Goal: Information Seeking & Learning: Learn about a topic

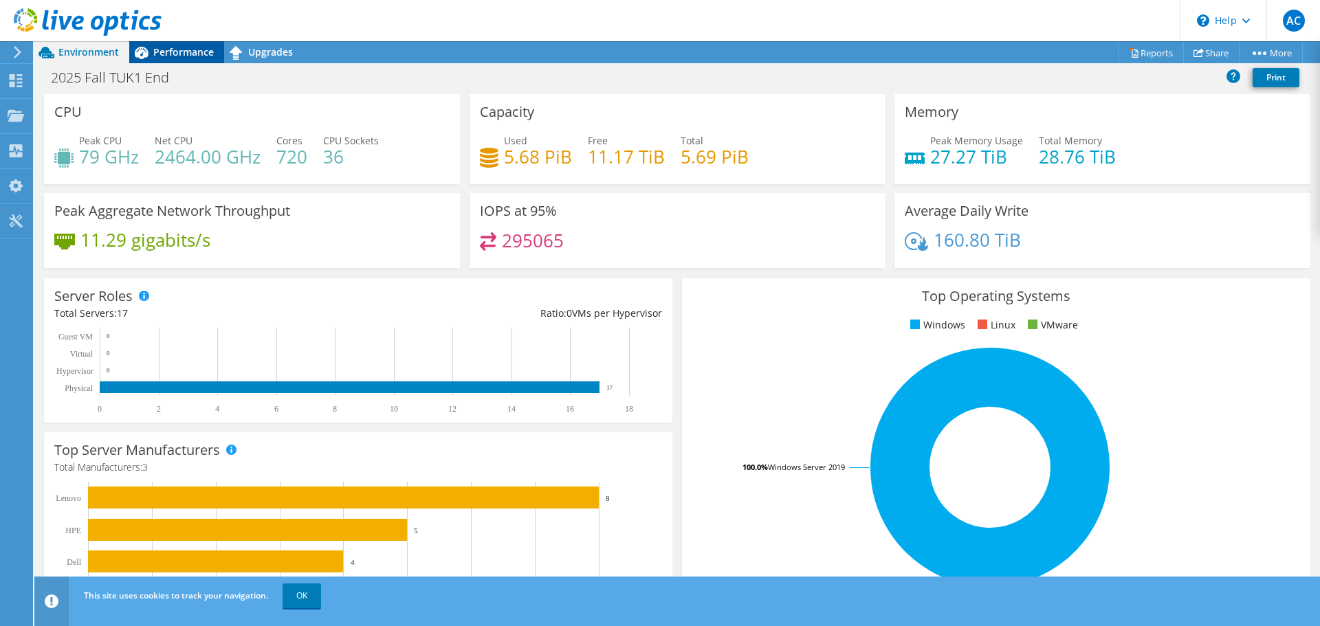
click at [181, 52] on span "Performance" at bounding box center [183, 51] width 61 height 13
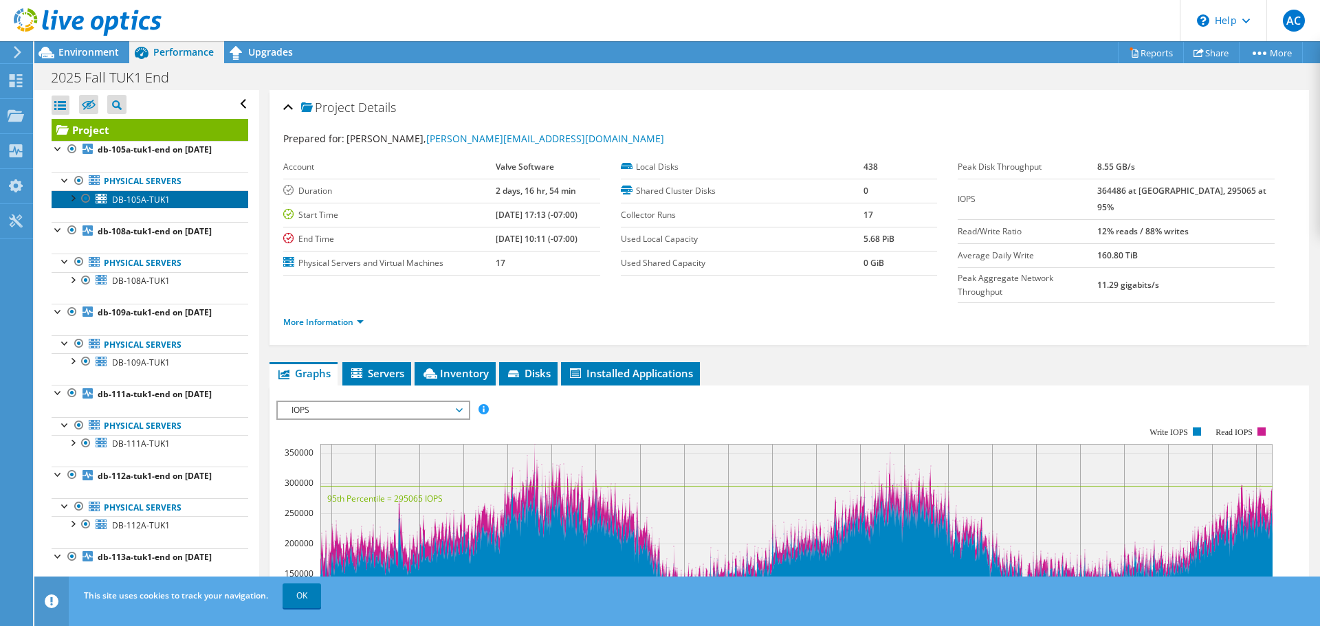
click at [138, 194] on span "DB-105A-TUK1" at bounding box center [141, 200] width 58 height 12
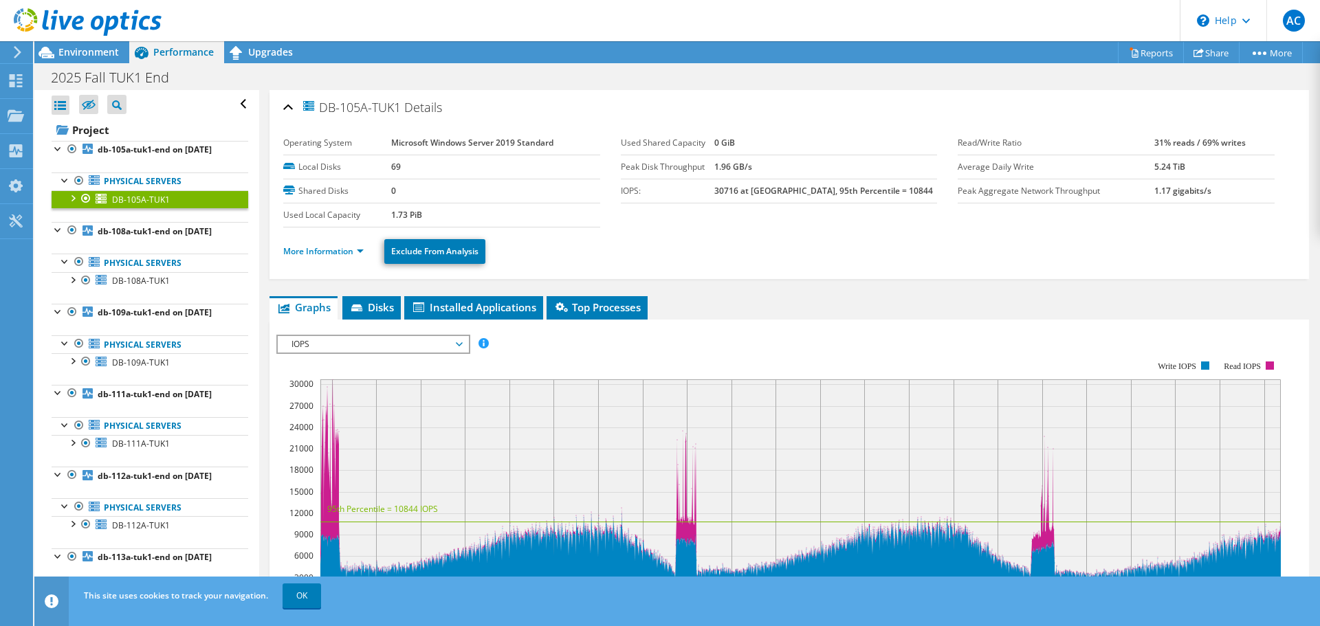
click at [456, 336] on span "IOPS" at bounding box center [373, 344] width 177 height 17
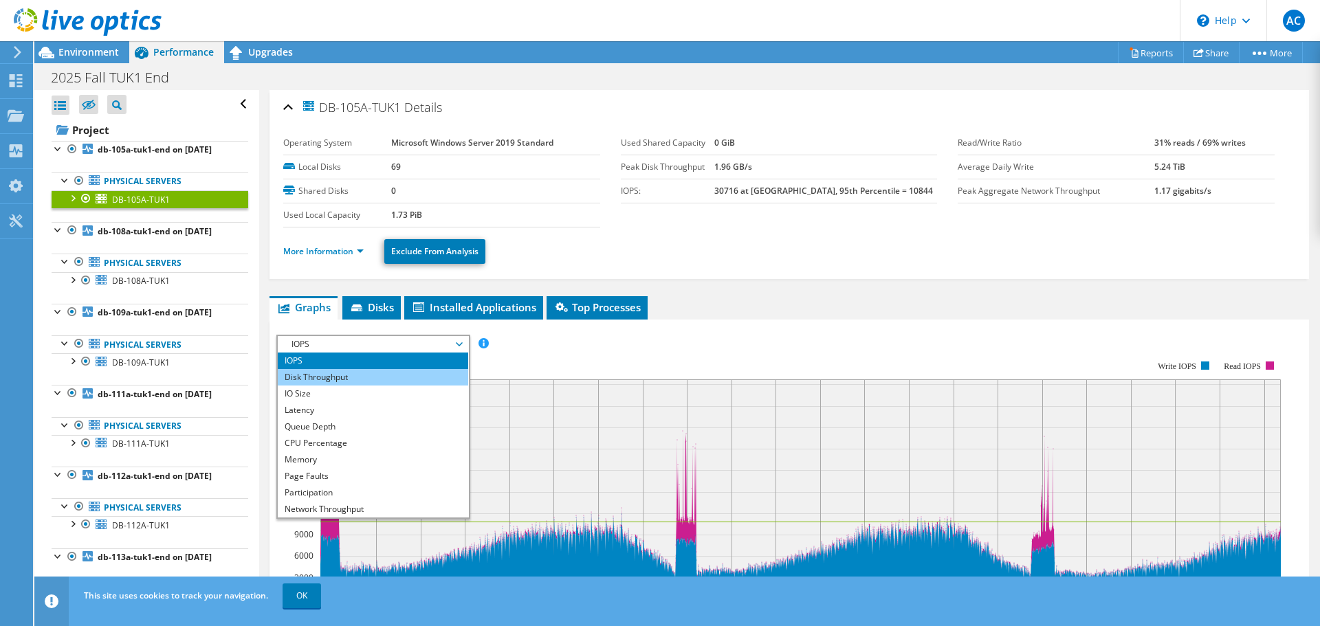
click at [342, 369] on li "Disk Throughput" at bounding box center [373, 377] width 190 height 17
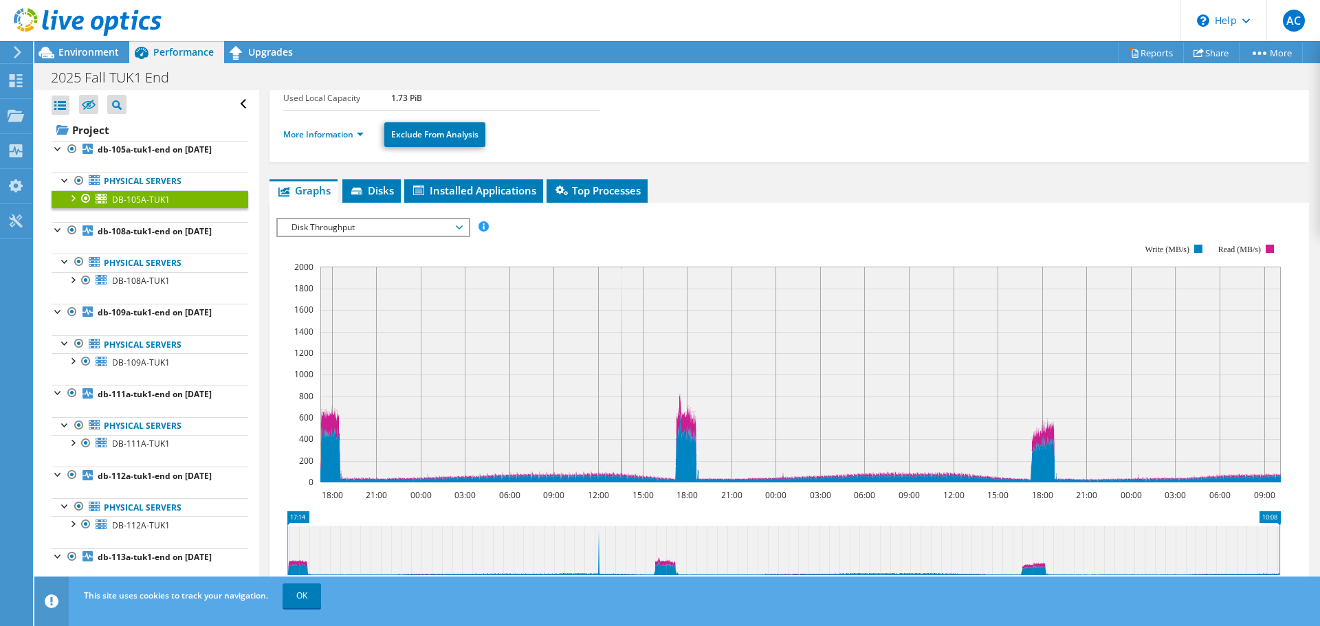
scroll to position [138, 0]
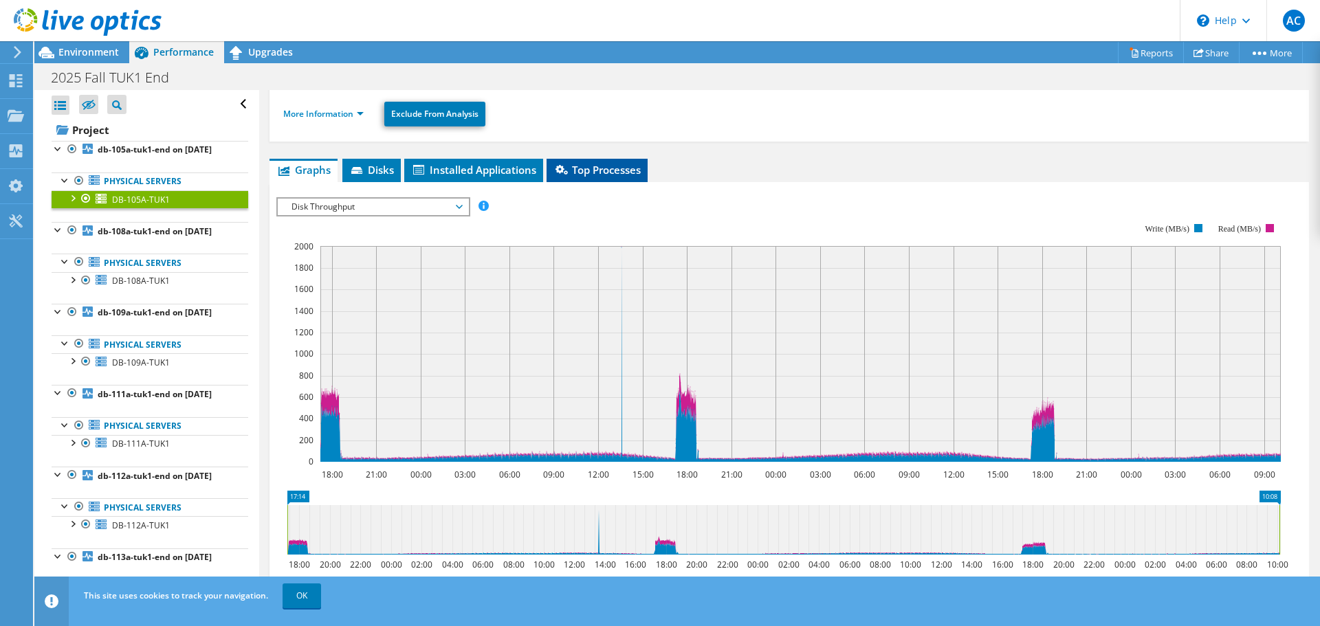
click at [585, 163] on span "Top Processes" at bounding box center [597, 170] width 87 height 14
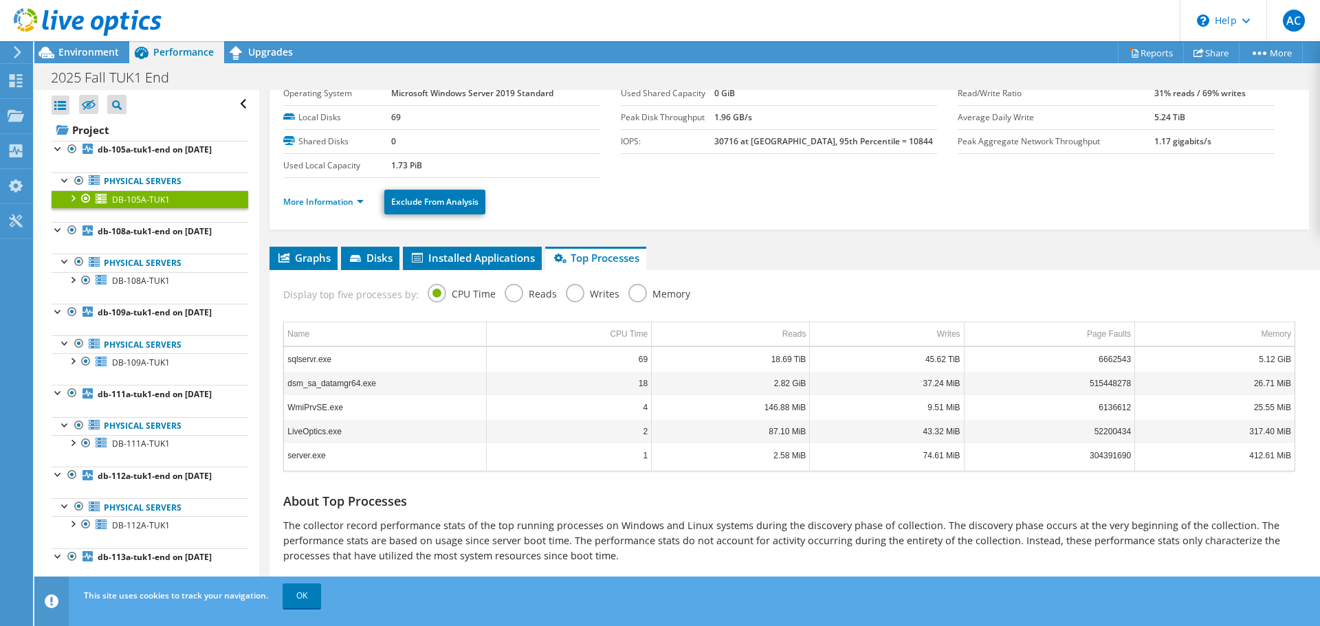
click at [505, 284] on label "Reads" at bounding box center [531, 292] width 52 height 17
click at [0, 0] on input "Reads" at bounding box center [0, 0] width 0 height 0
click at [571, 284] on label "Writes" at bounding box center [593, 292] width 54 height 17
click at [0, 0] on input "Writes" at bounding box center [0, 0] width 0 height 0
click at [637, 284] on label "Memory" at bounding box center [660, 292] width 62 height 17
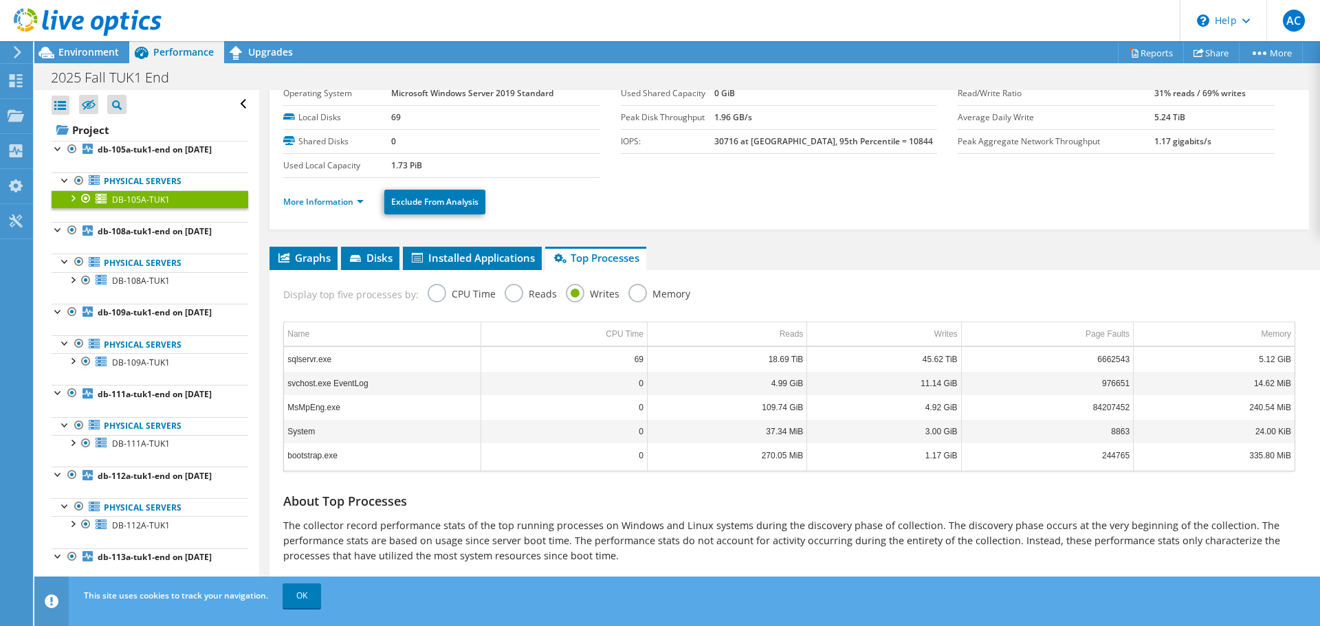
click at [0, 0] on input "Memory" at bounding box center [0, 0] width 0 height 0
click at [13, 110] on use at bounding box center [16, 115] width 17 height 12
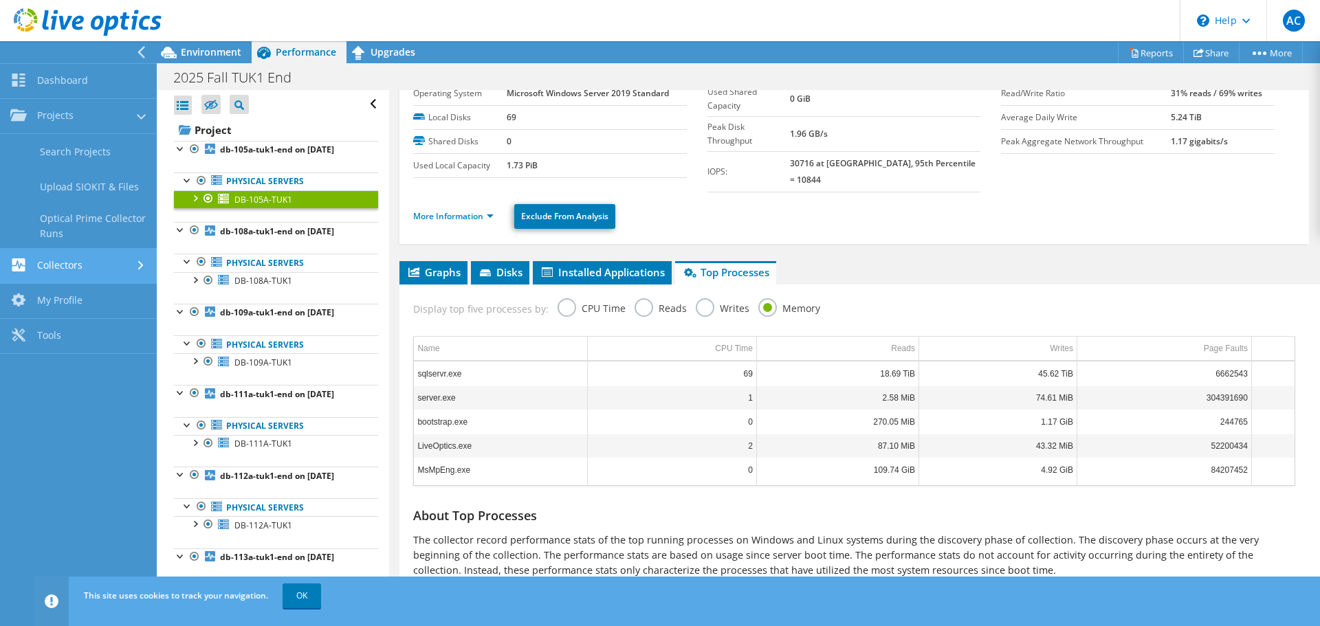
click at [67, 255] on link "Collectors" at bounding box center [78, 266] width 157 height 35
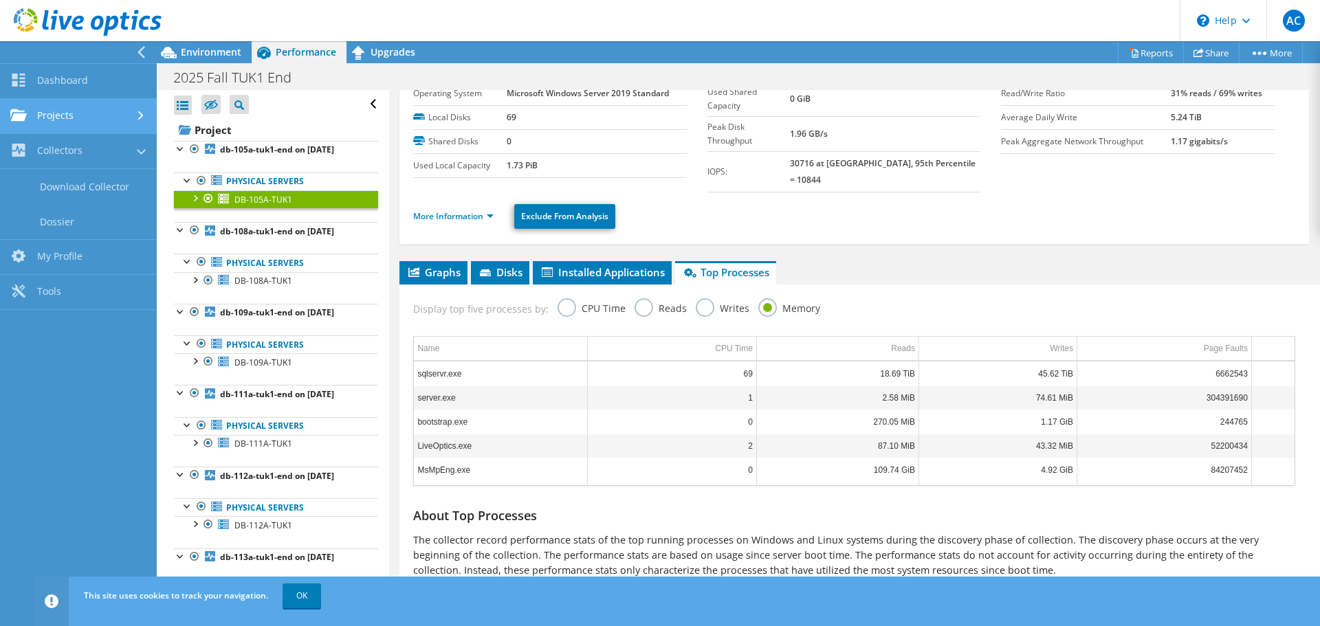
click at [52, 109] on link "Projects" at bounding box center [78, 116] width 157 height 35
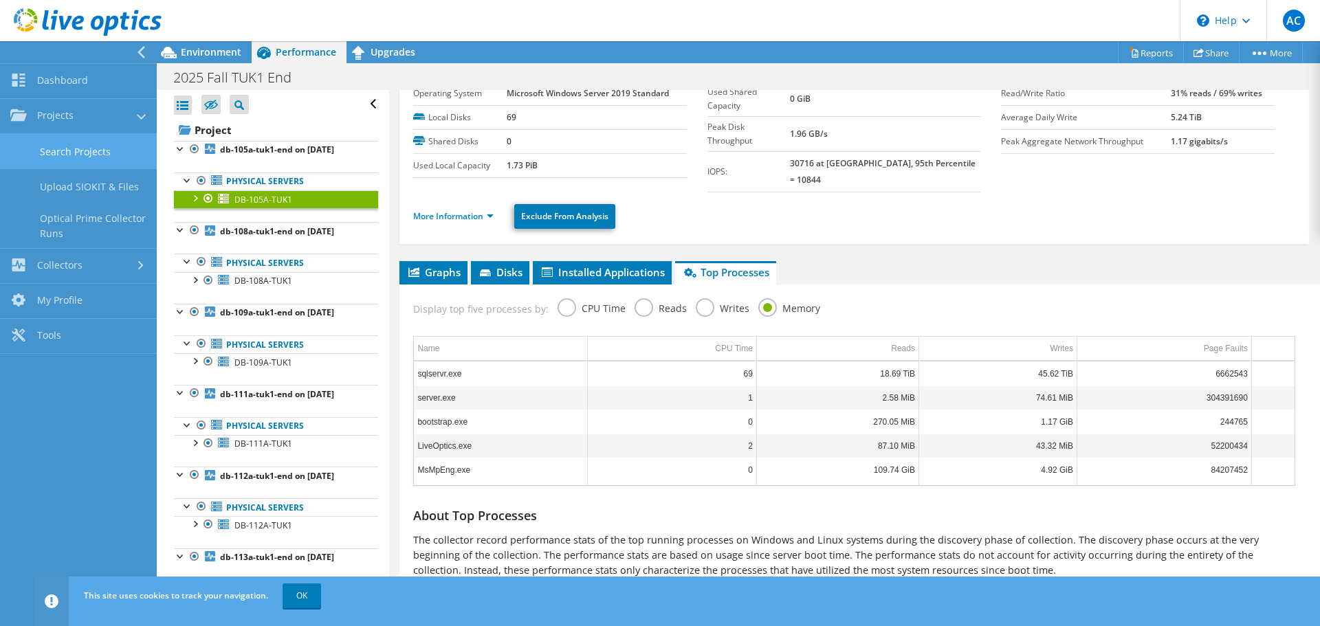
click at [87, 149] on link "Search Projects" at bounding box center [78, 151] width 157 height 35
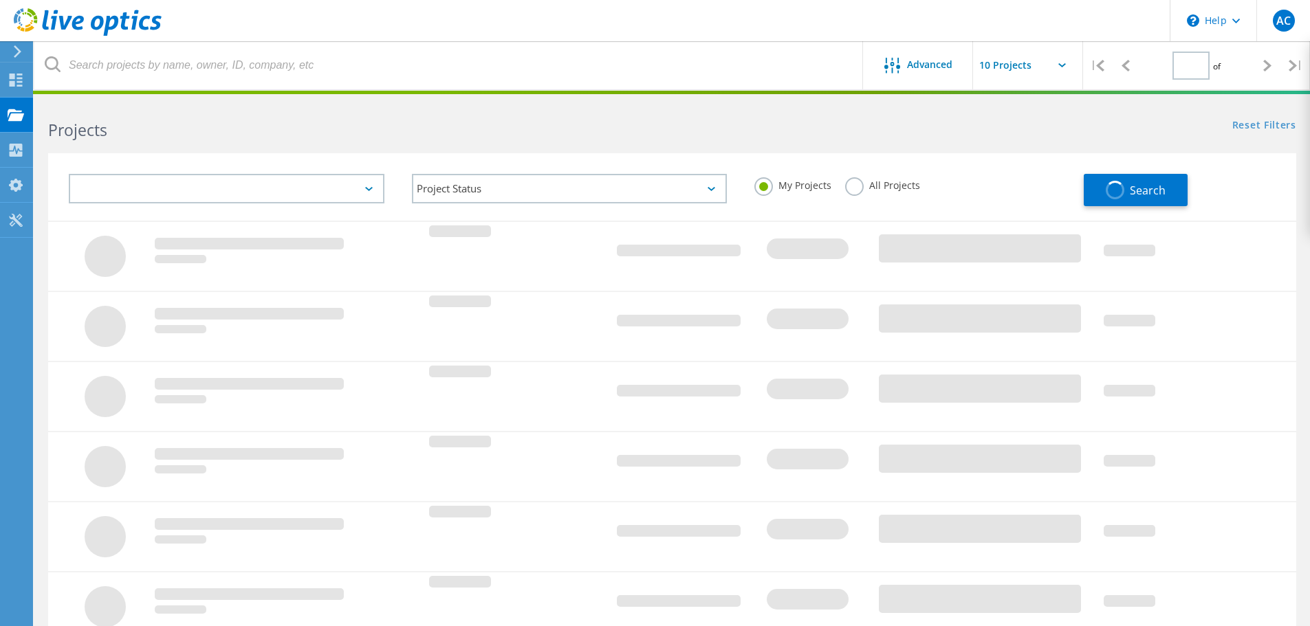
type input "1"
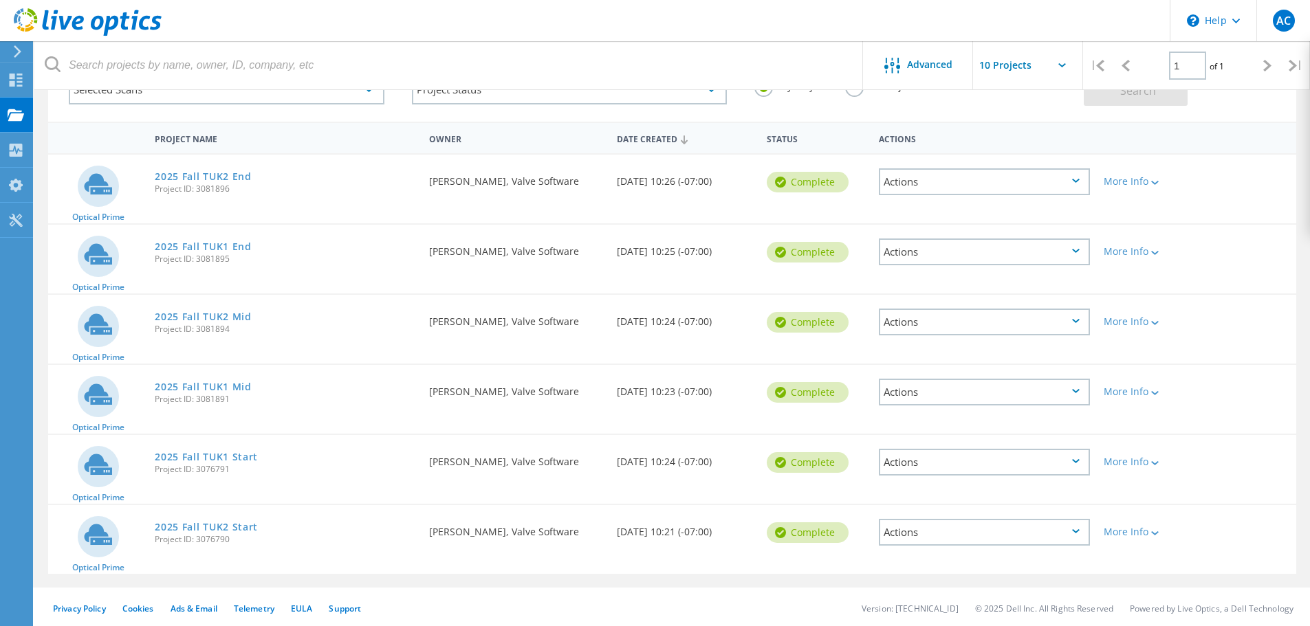
scroll to position [100, 0]
click at [1069, 530] on div "Actions" at bounding box center [984, 531] width 211 height 27
click at [354, 535] on span "Project ID: 3076790" at bounding box center [285, 539] width 261 height 8
click at [197, 523] on link "2025 Fall TUK2 Start" at bounding box center [206, 527] width 103 height 10
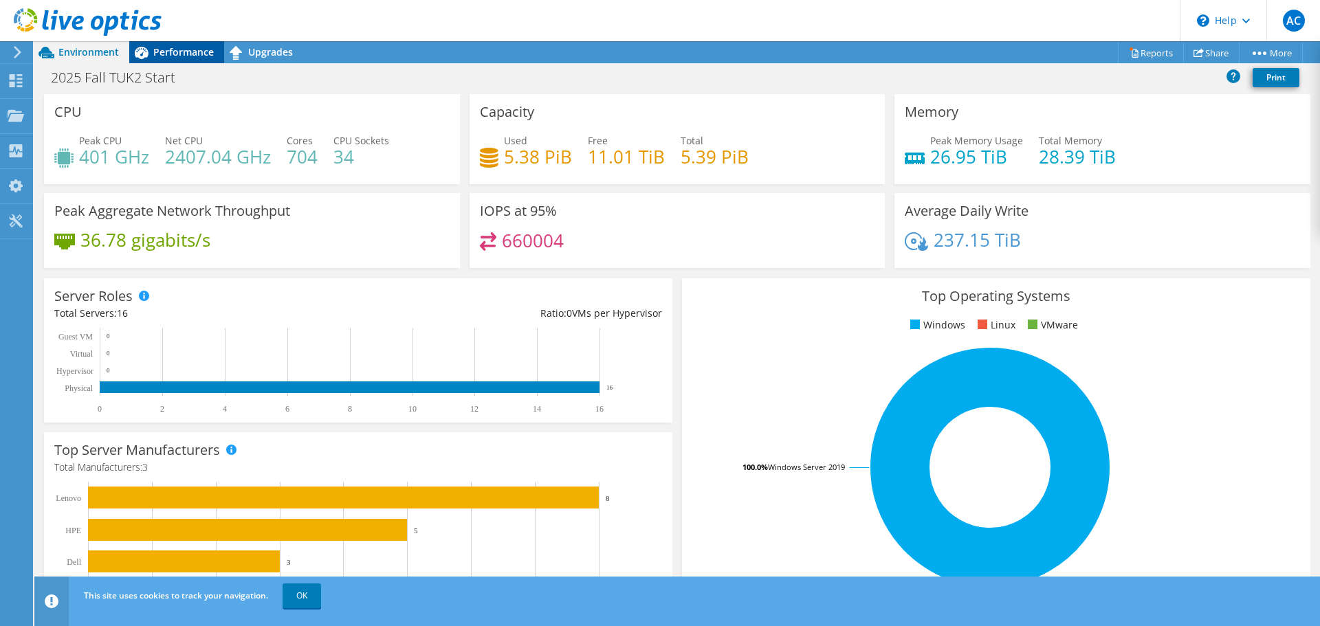
click at [184, 53] on span "Performance" at bounding box center [183, 51] width 61 height 13
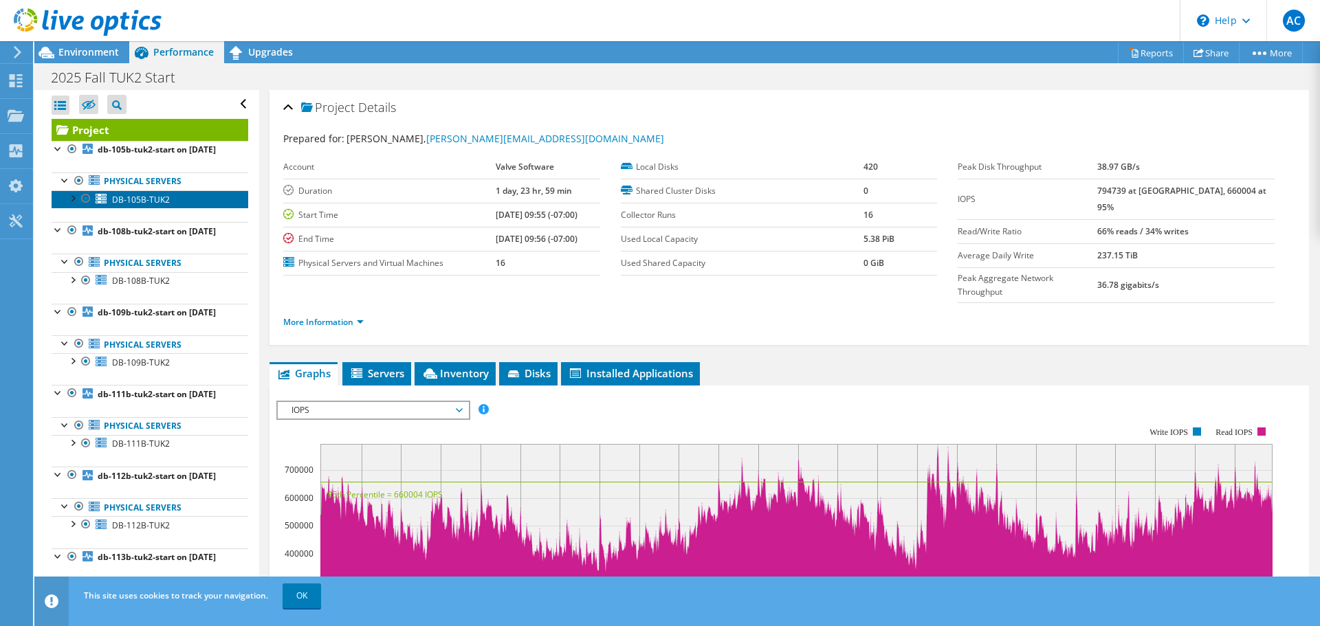
click at [138, 194] on span "DB-105B-TUK2" at bounding box center [141, 200] width 58 height 12
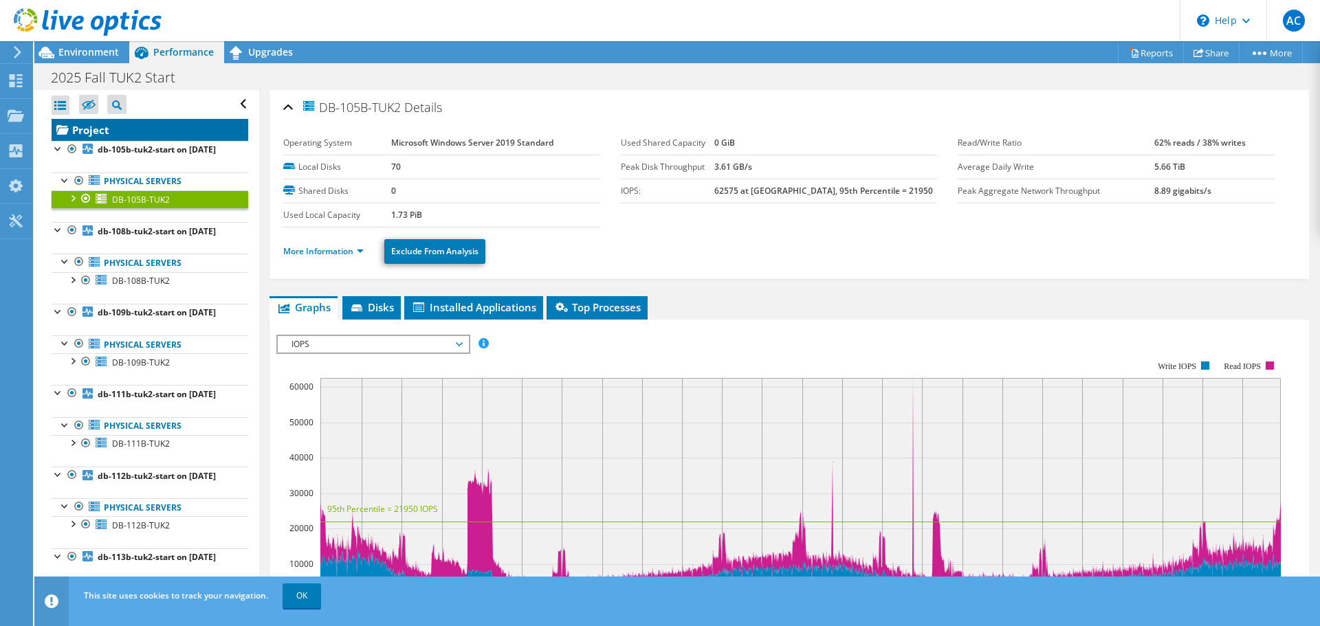
click at [100, 121] on link "Project" at bounding box center [150, 130] width 197 height 22
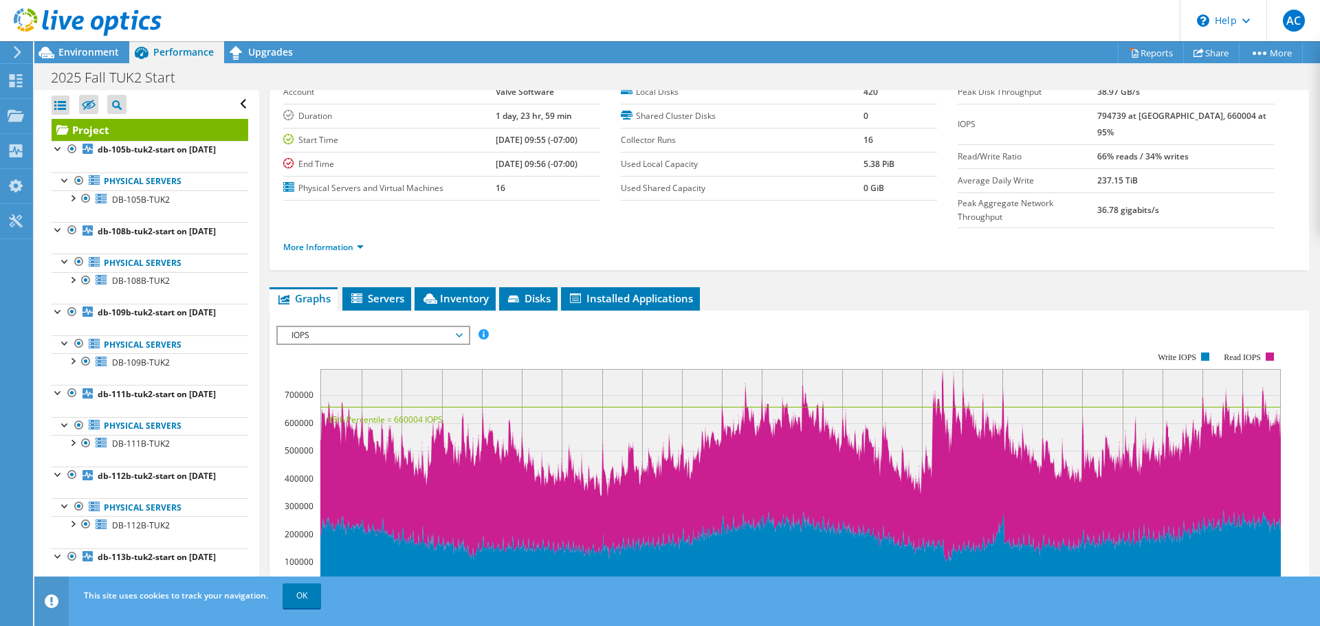
scroll to position [69, 0]
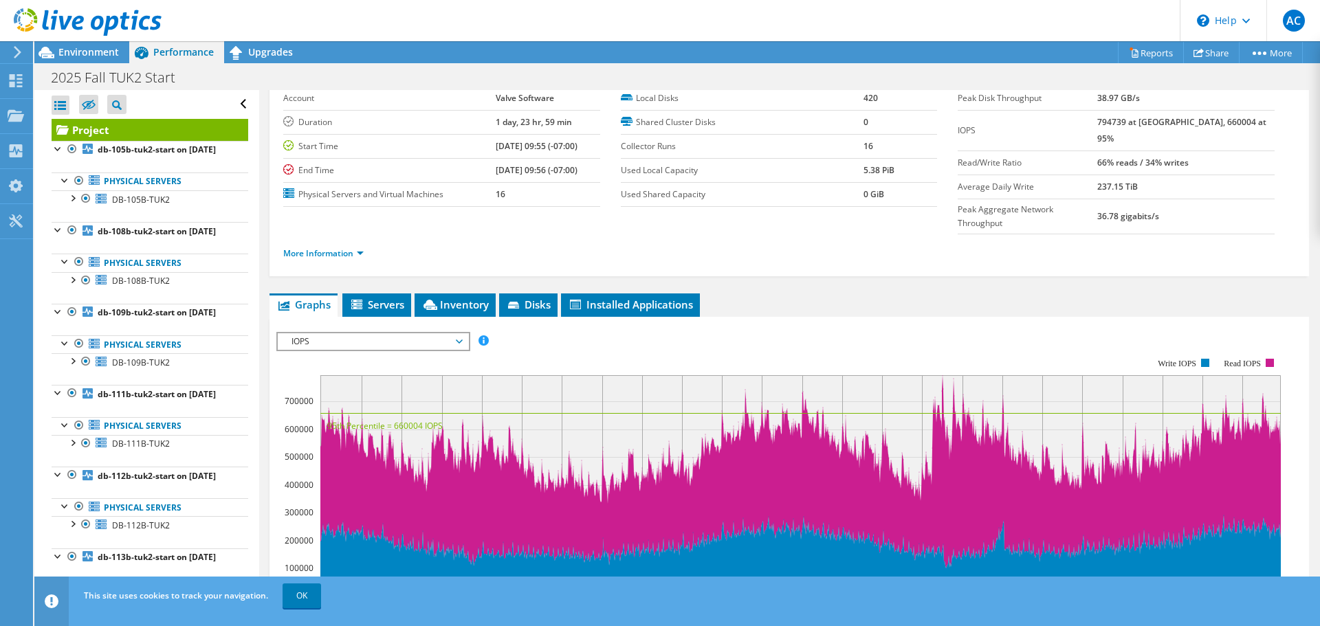
click at [458, 334] on span "IOPS" at bounding box center [373, 342] width 177 height 17
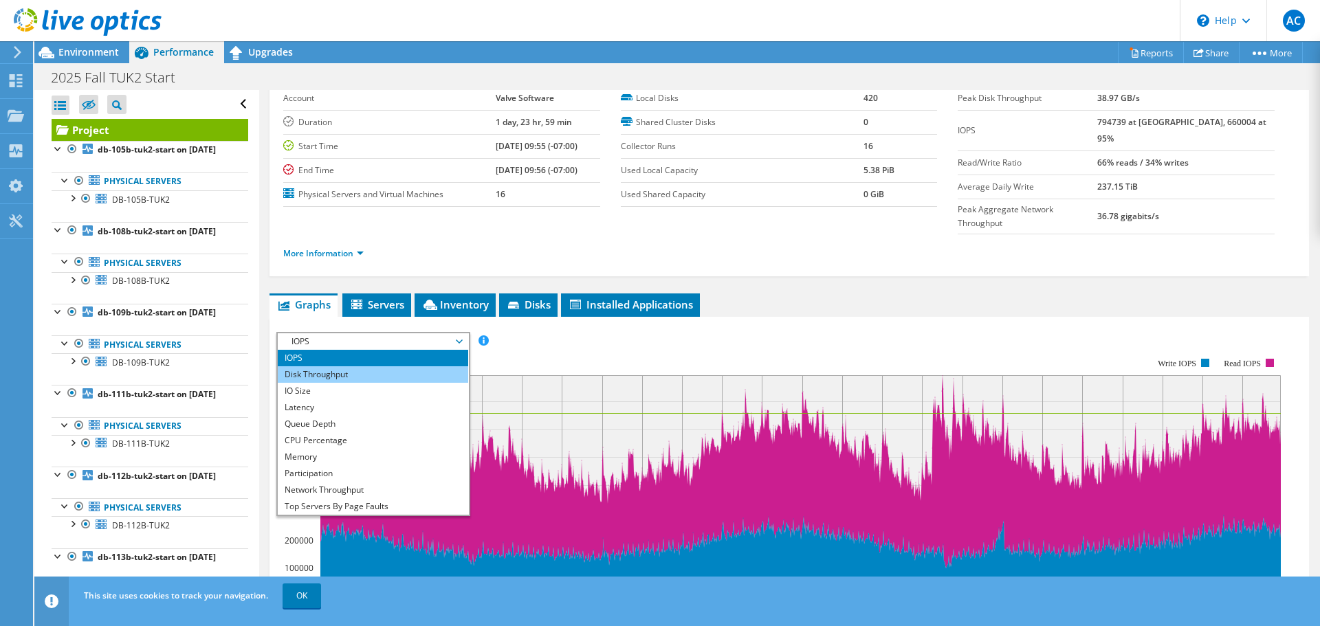
click at [318, 367] on li "Disk Throughput" at bounding box center [373, 375] width 190 height 17
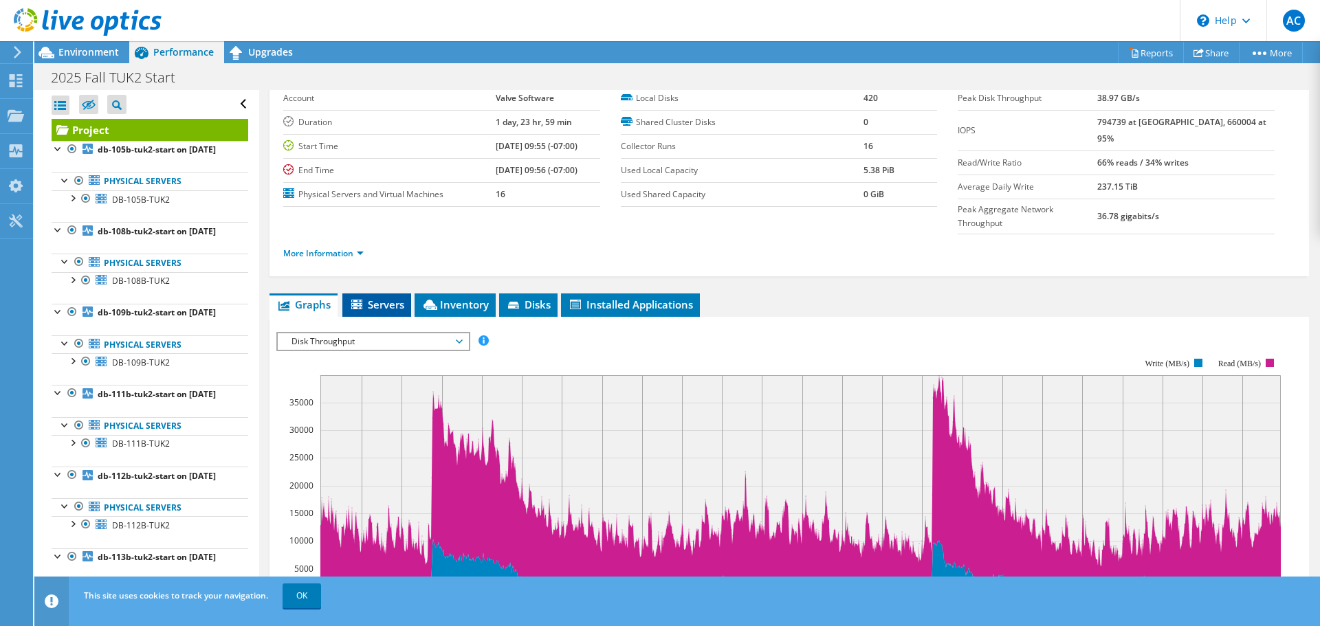
click at [370, 298] on span "Servers" at bounding box center [376, 305] width 55 height 14
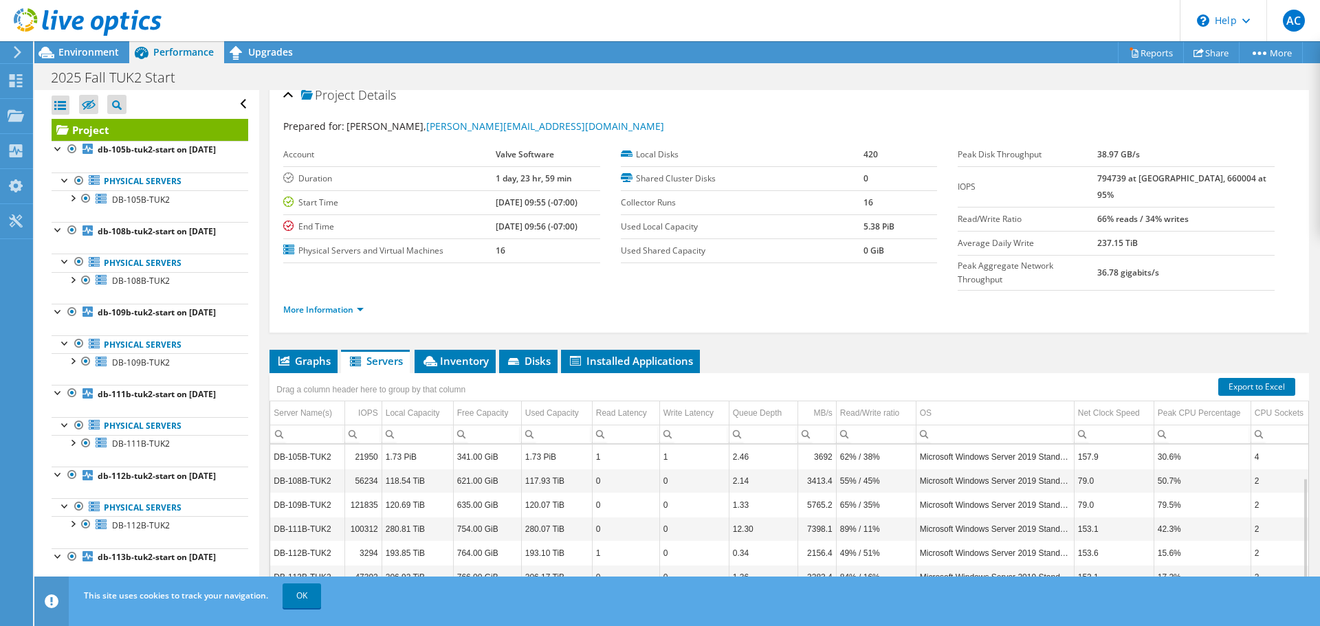
scroll to position [0, 0]
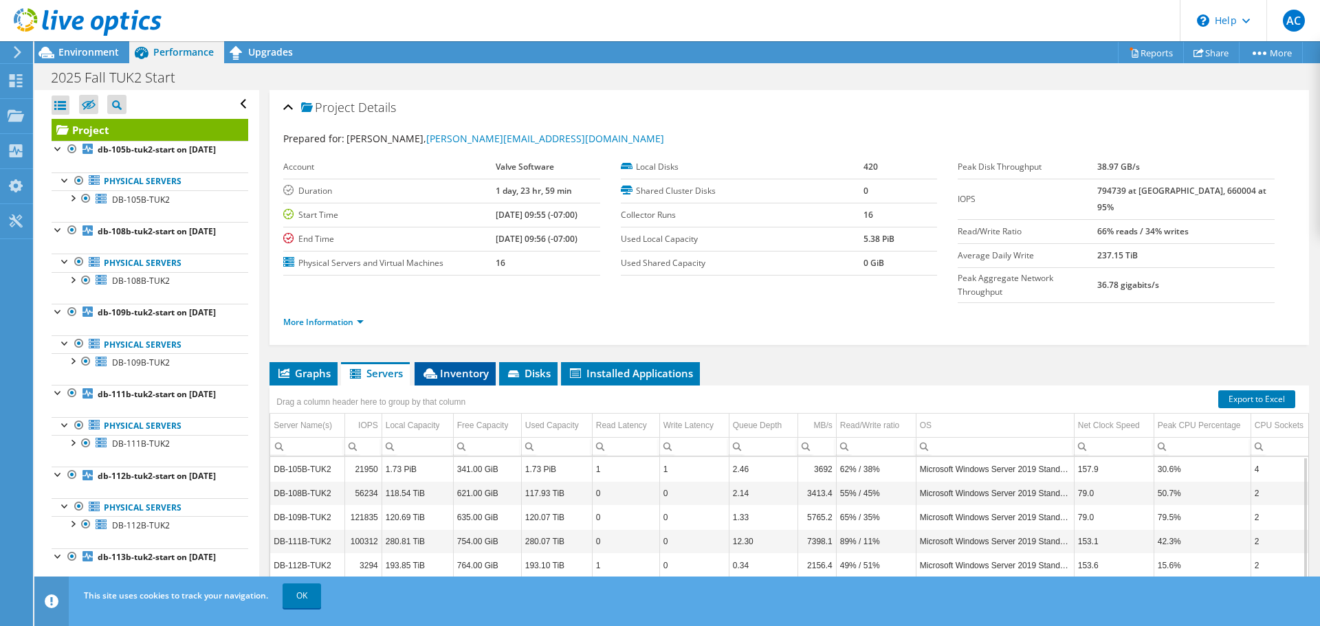
click at [451, 367] on span "Inventory" at bounding box center [455, 374] width 67 height 14
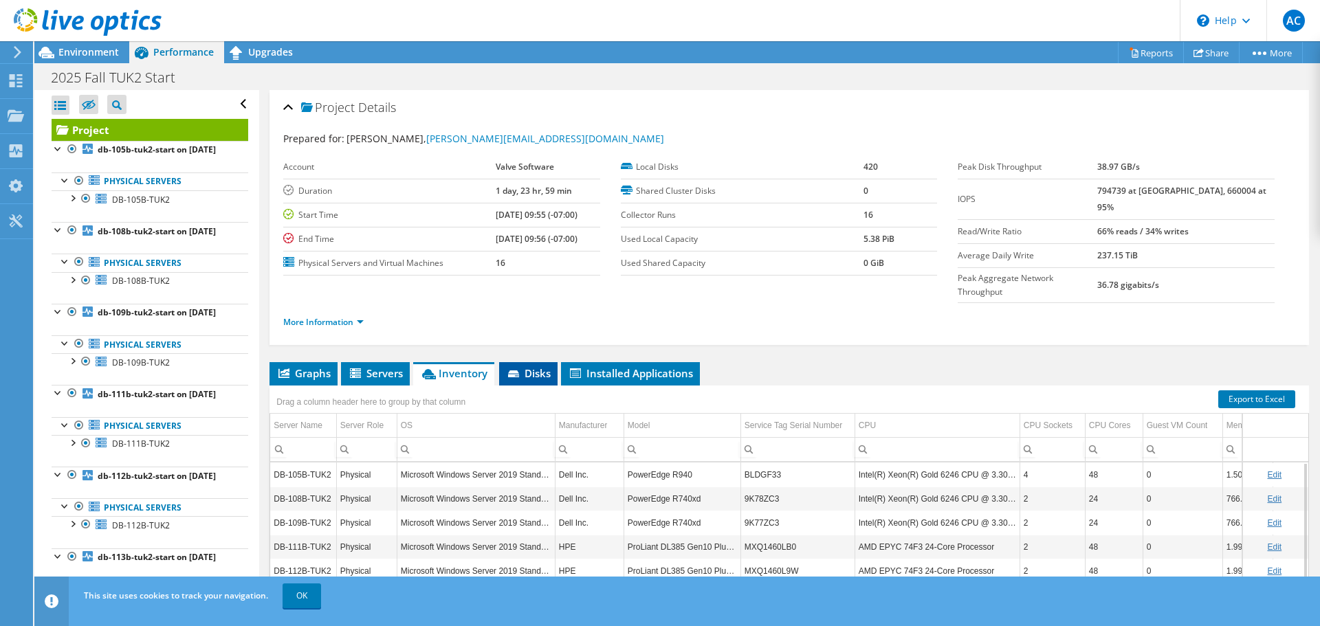
click at [526, 367] on span "Disks" at bounding box center [528, 374] width 45 height 14
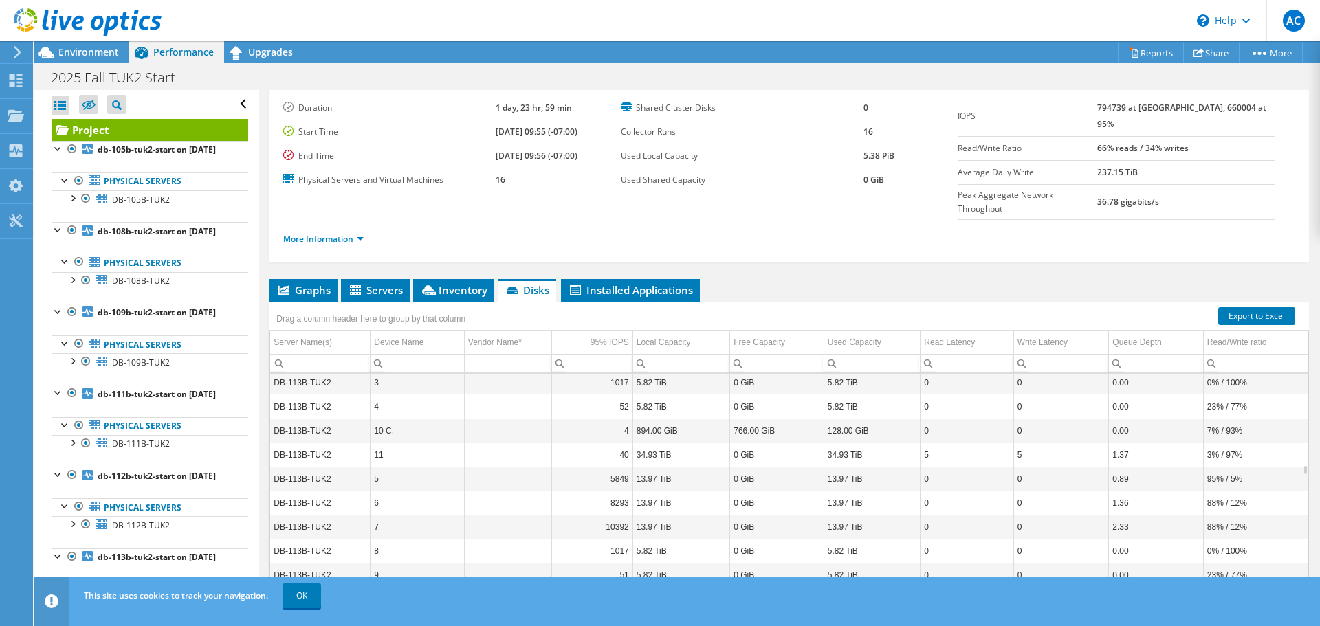
scroll to position [4291, 0]
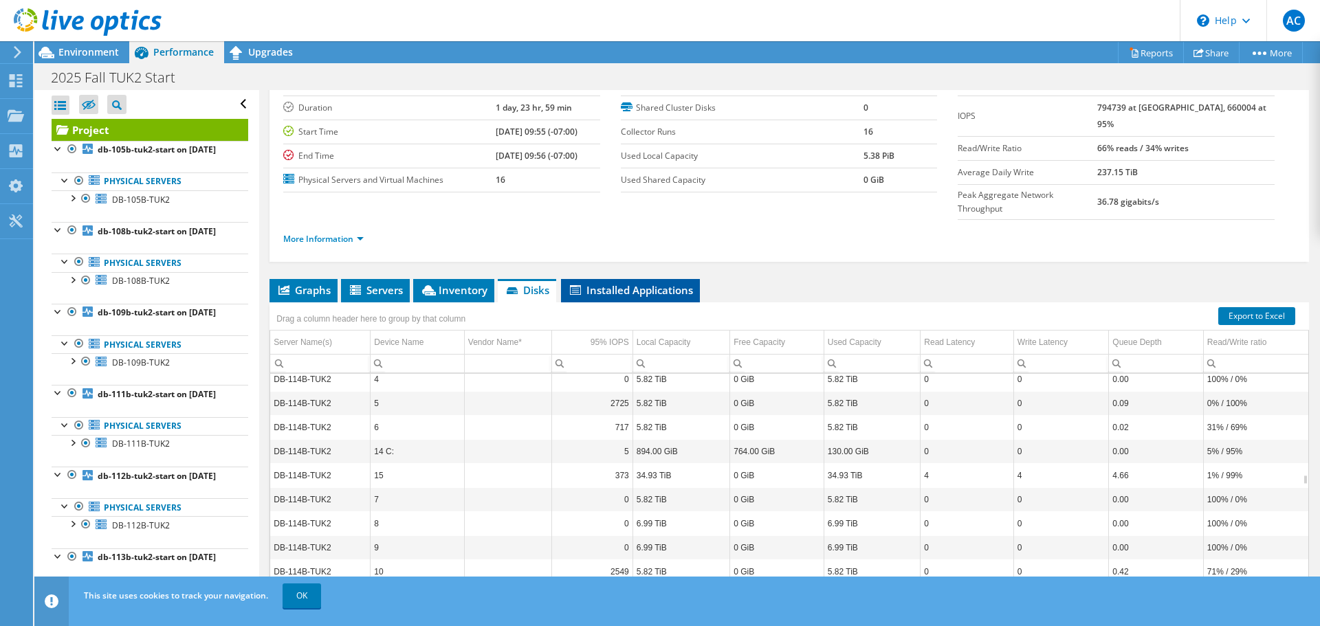
click at [610, 283] on span "Installed Applications" at bounding box center [630, 290] width 125 height 14
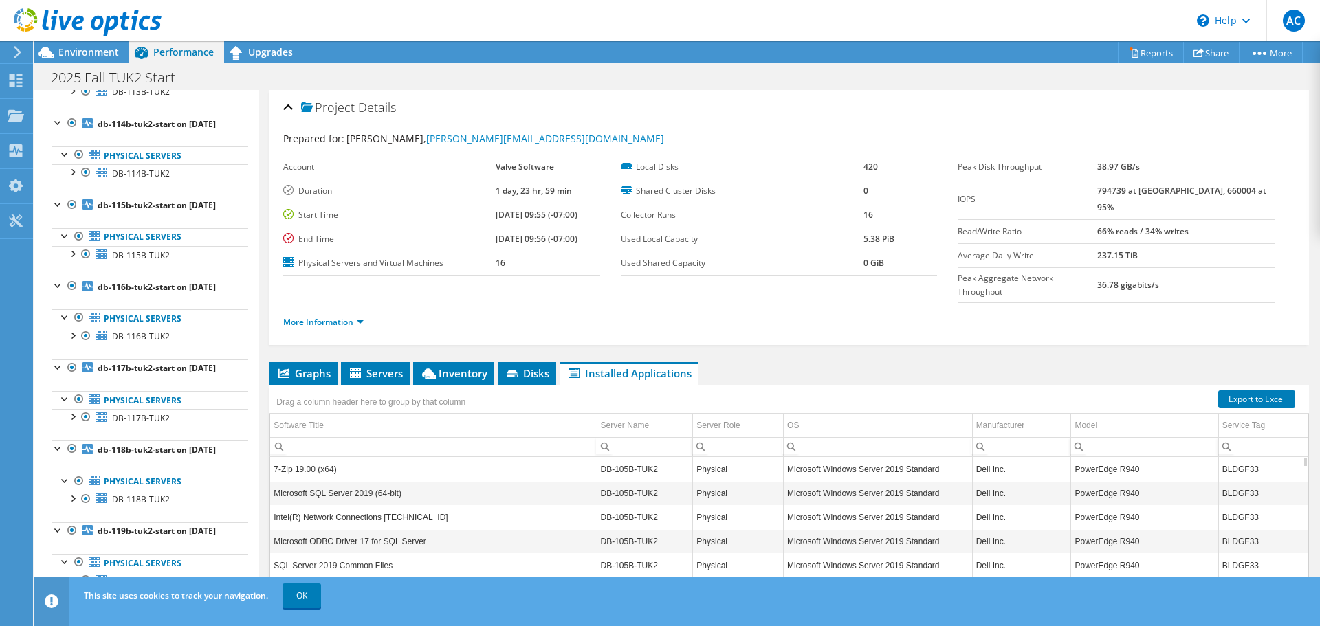
scroll to position [550, 0]
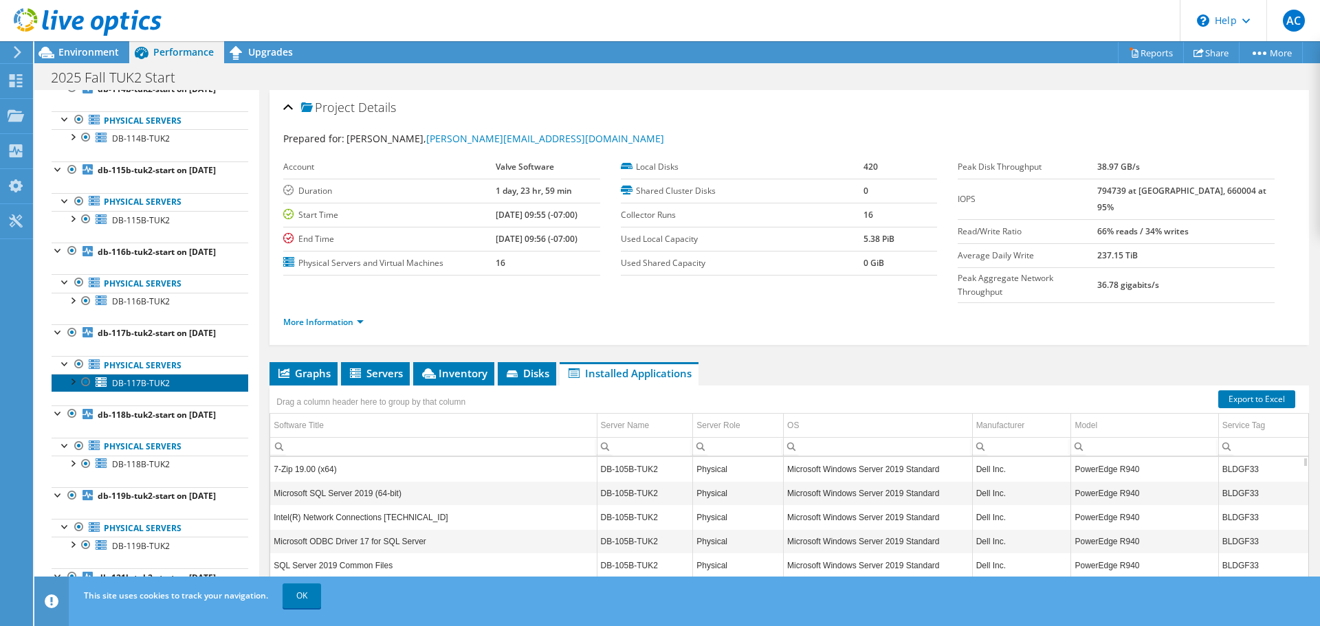
click at [123, 378] on span "DB-117B-TUK2" at bounding box center [141, 384] width 58 height 12
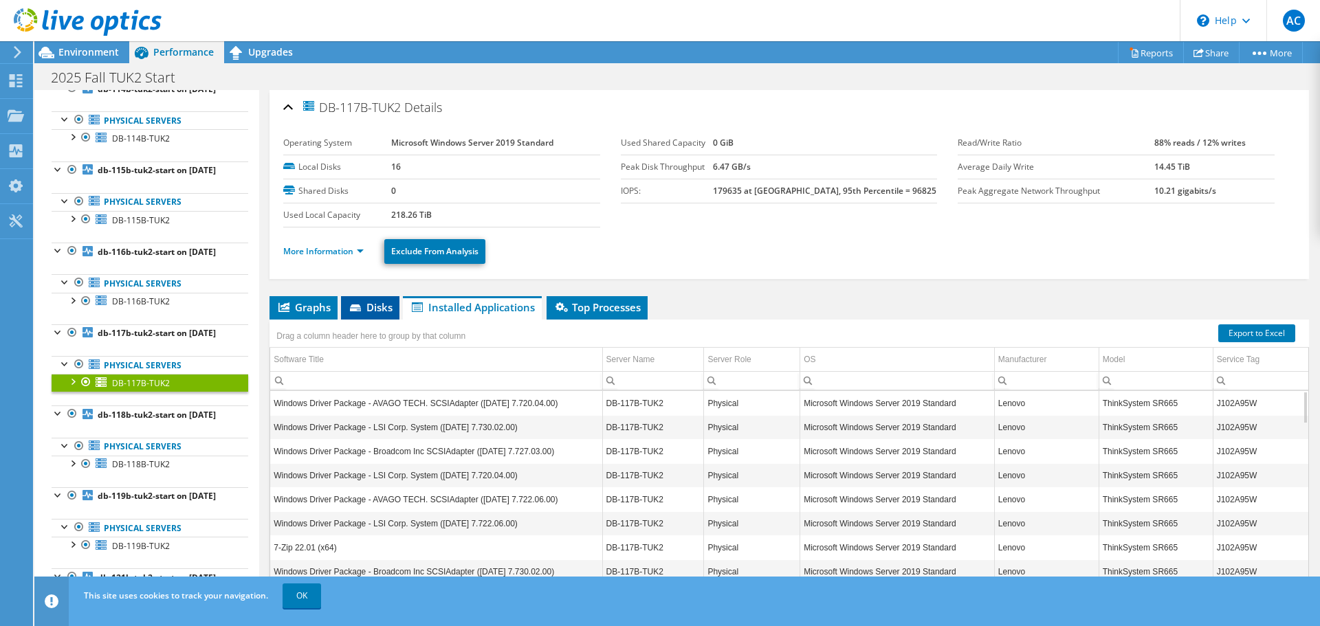
click at [365, 301] on span "Disks" at bounding box center [370, 308] width 45 height 14
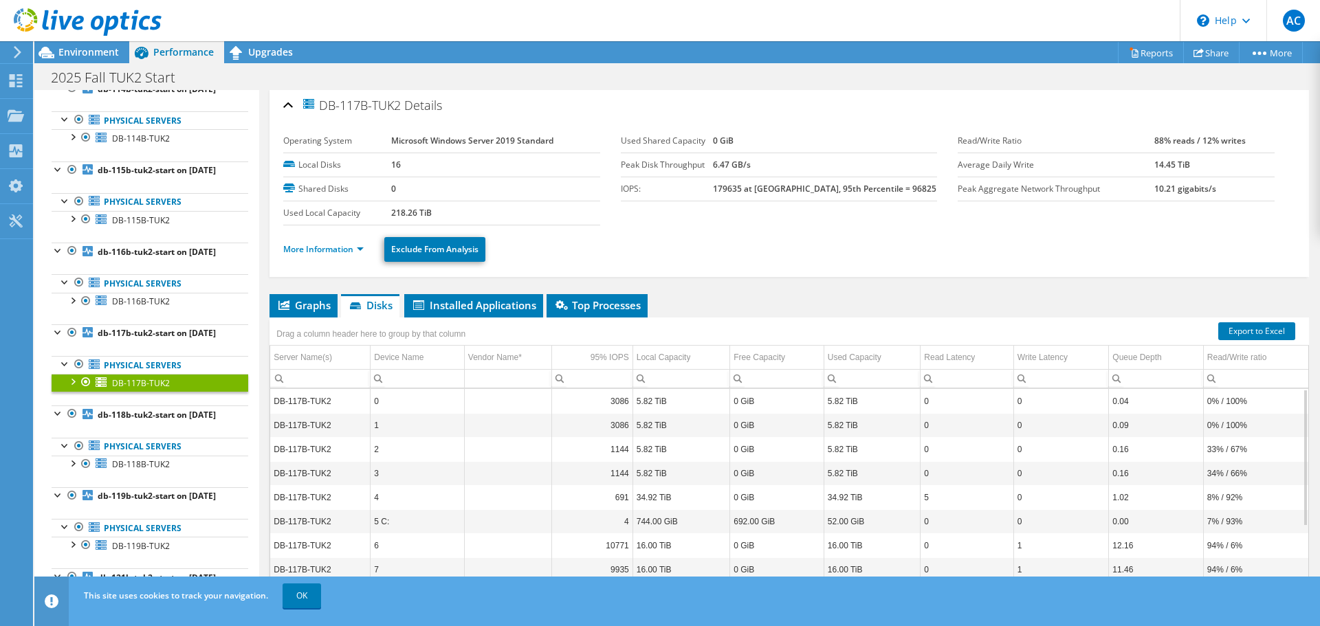
scroll to position [0, 0]
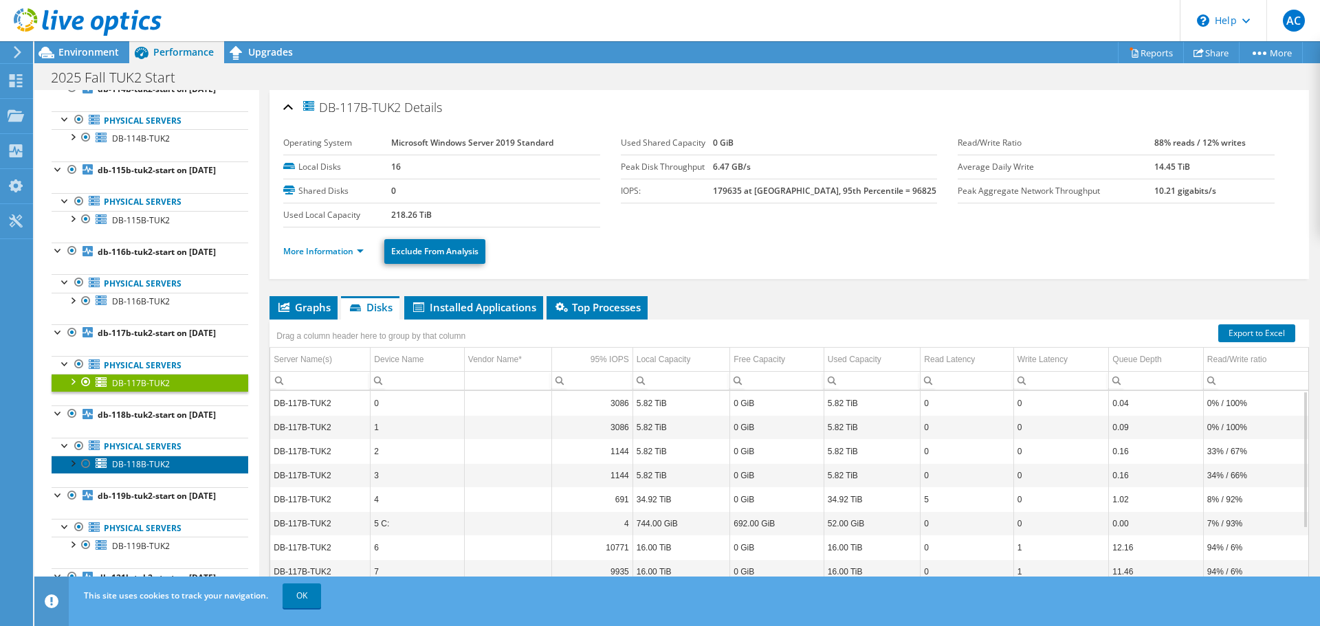
click at [130, 459] on span "DB-118B-TUK2" at bounding box center [141, 465] width 58 height 12
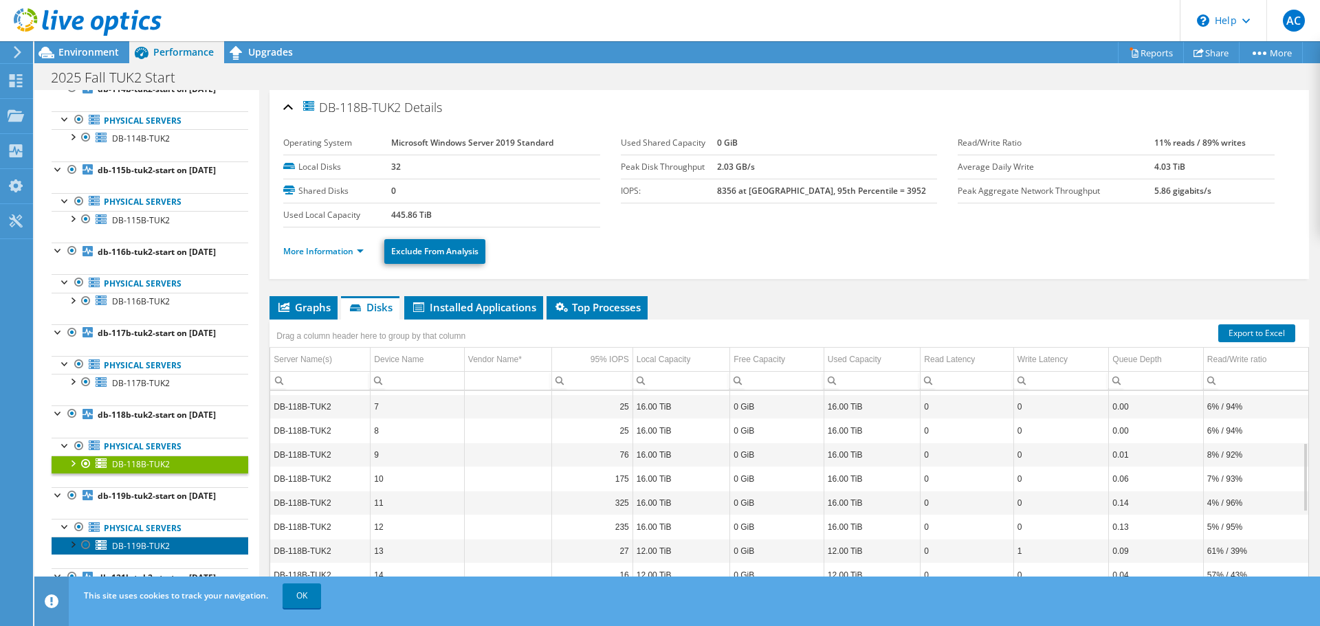
click at [144, 541] on span "DB-119B-TUK2" at bounding box center [141, 547] width 58 height 12
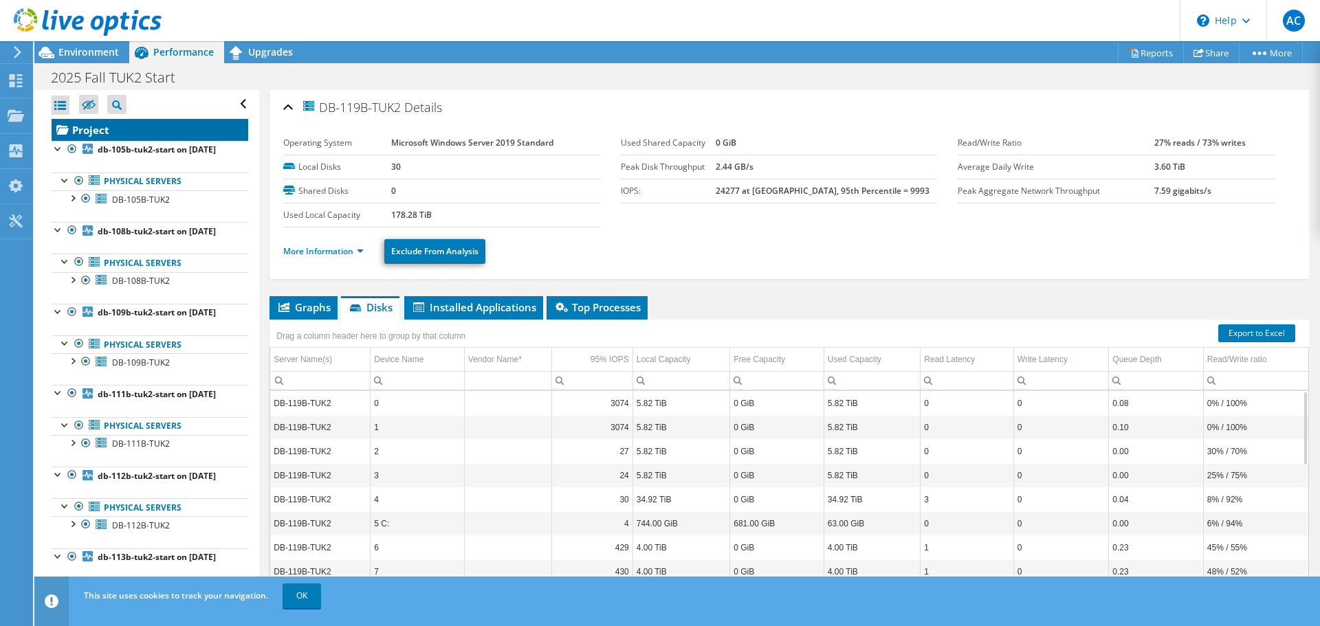
click at [81, 119] on link "Project" at bounding box center [150, 130] width 197 height 22
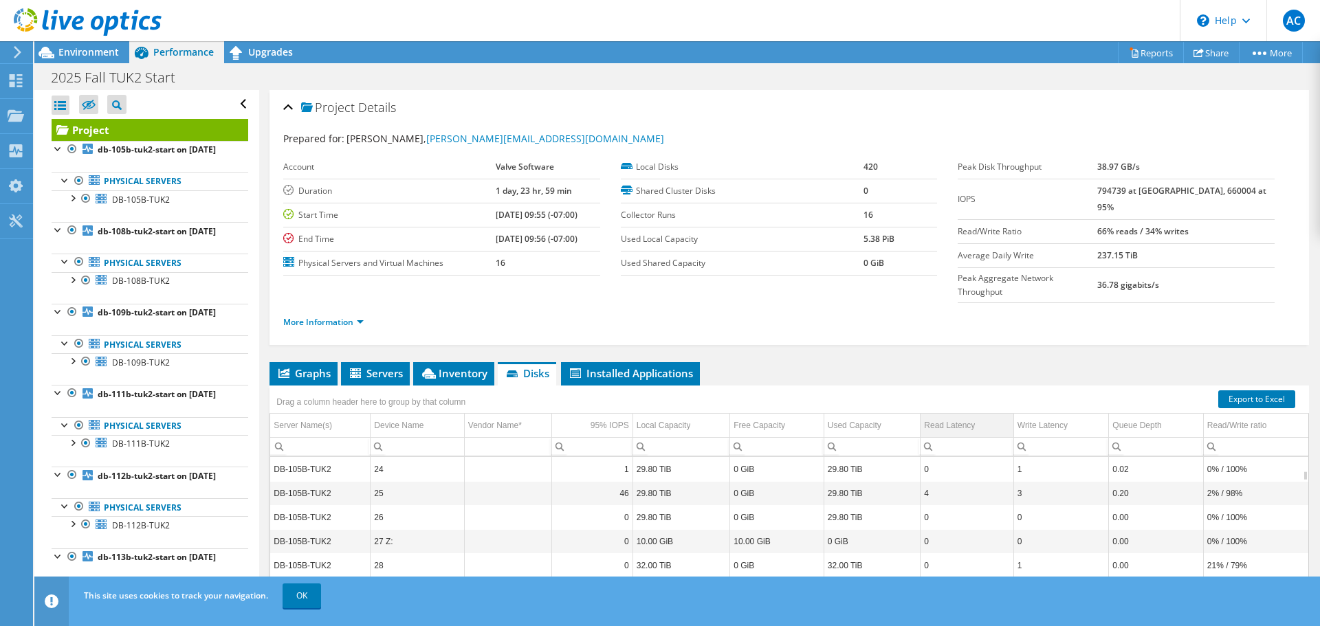
click at [959, 417] on div "Read Latency" at bounding box center [949, 425] width 51 height 17
click at [939, 417] on div "Read Latency" at bounding box center [949, 425] width 51 height 17
click at [1042, 417] on div "Write Latency" at bounding box center [1043, 425] width 50 height 17
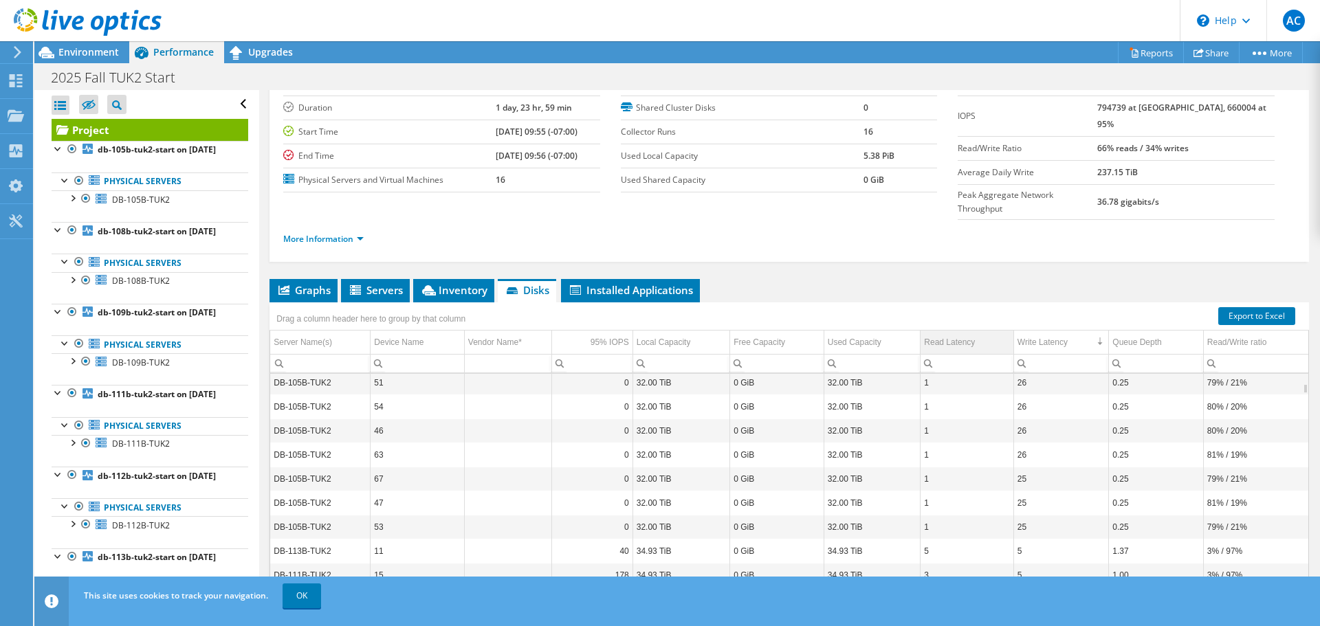
click at [944, 334] on div "Read Latency" at bounding box center [949, 342] width 51 height 17
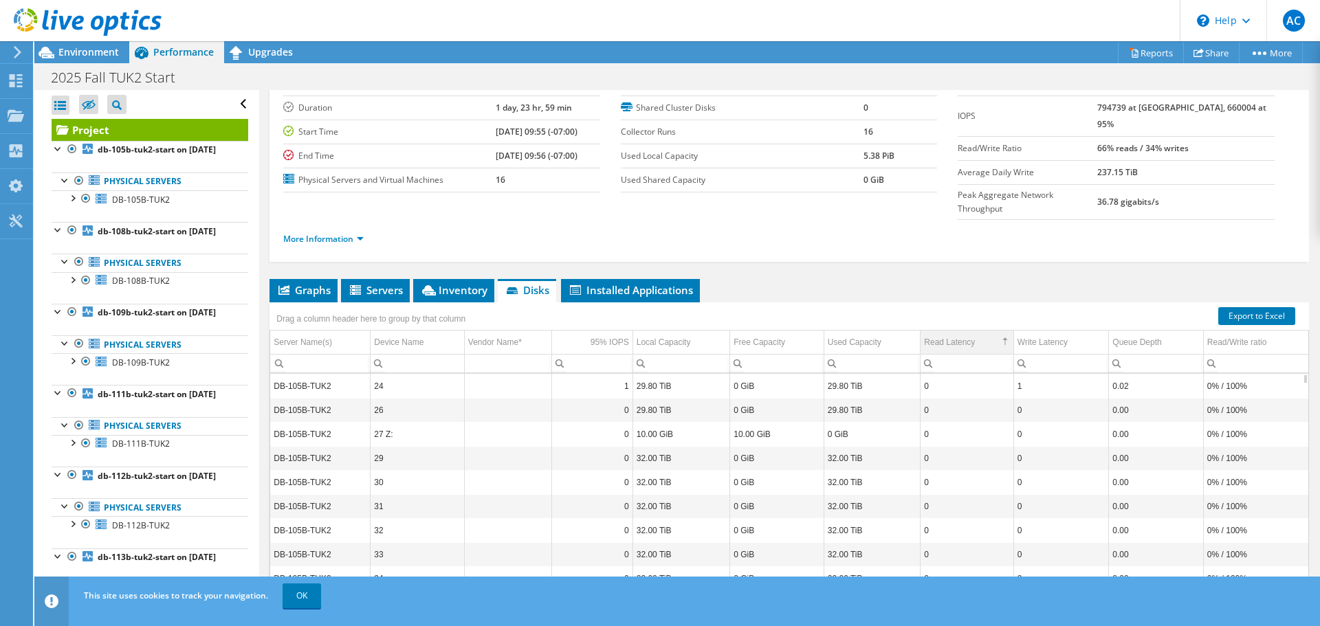
click at [944, 334] on div "Read Latency" at bounding box center [949, 342] width 51 height 17
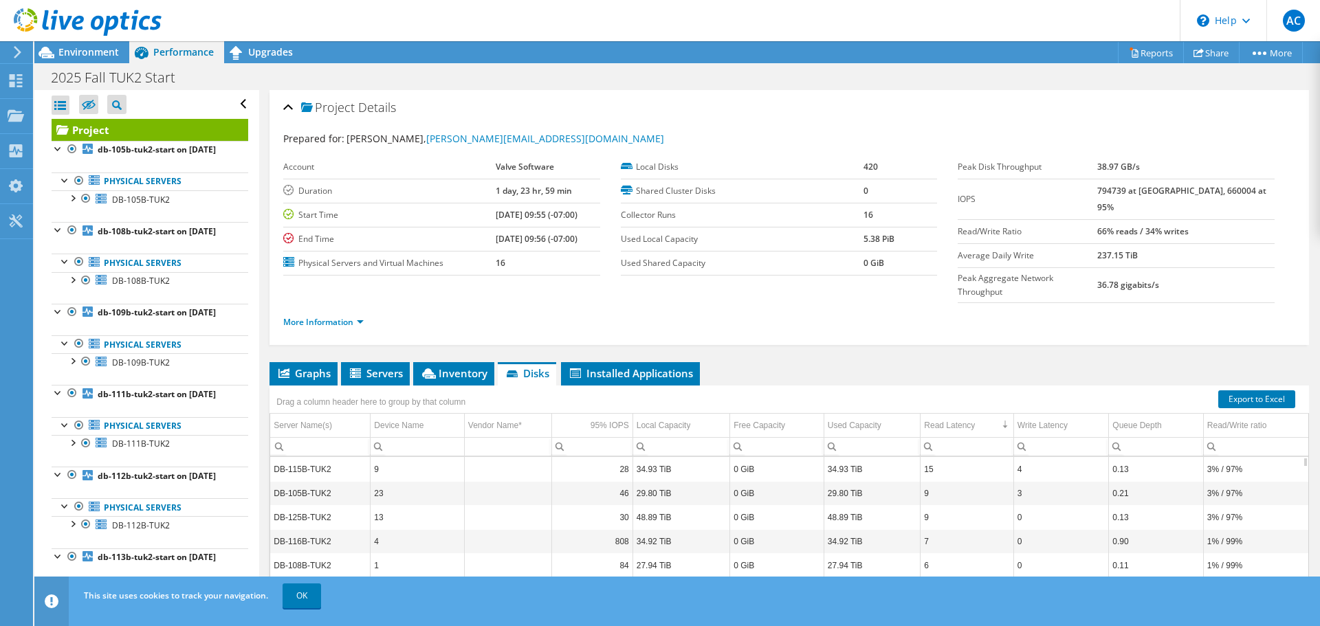
click at [948, 457] on td "15" at bounding box center [968, 469] width 94 height 24
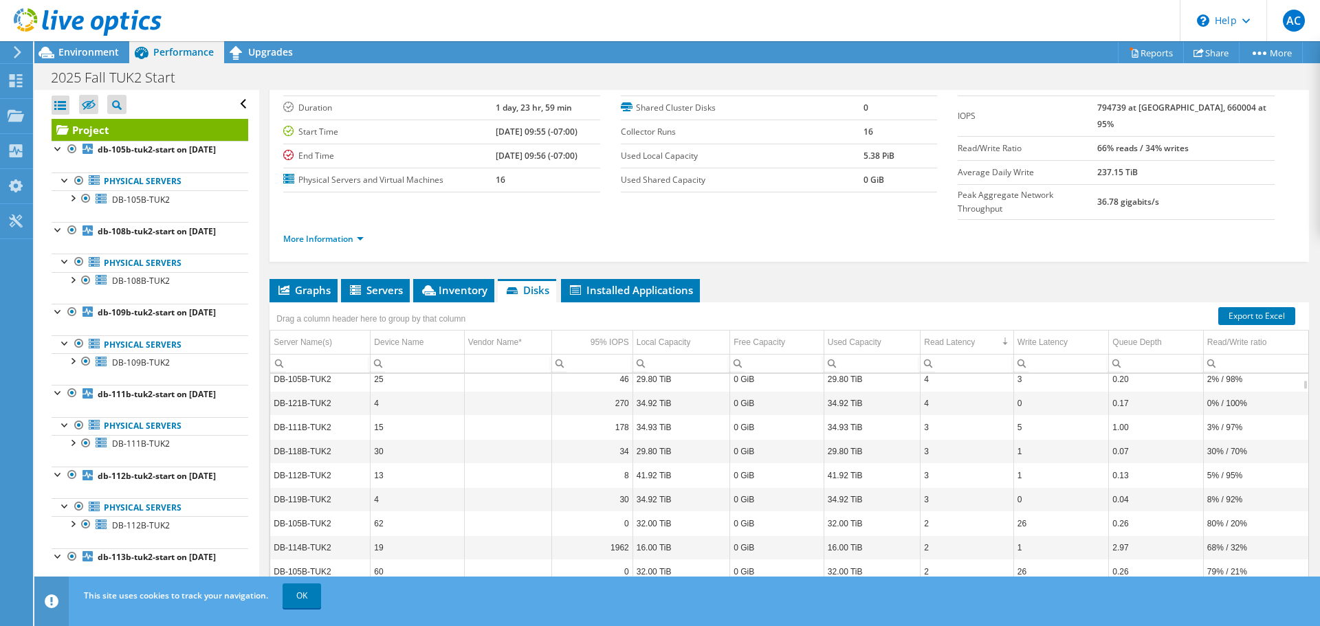
scroll to position [495, 0]
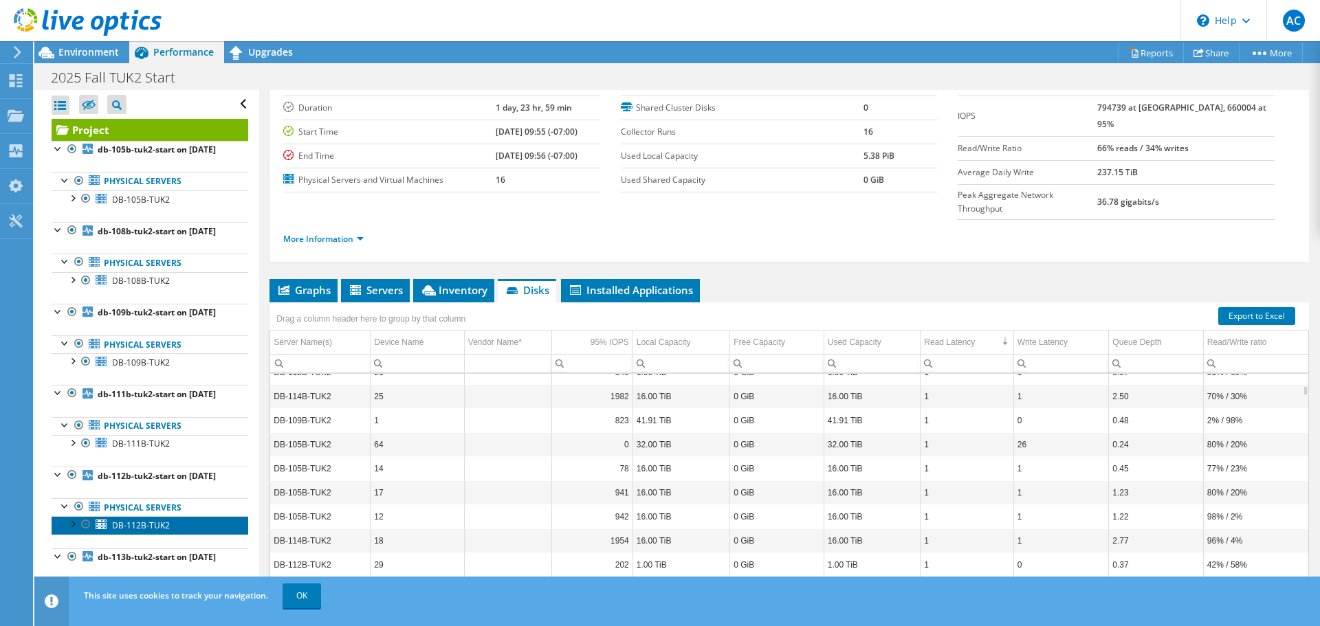
click at [142, 520] on span "DB-112B-TUK2" at bounding box center [141, 526] width 58 height 12
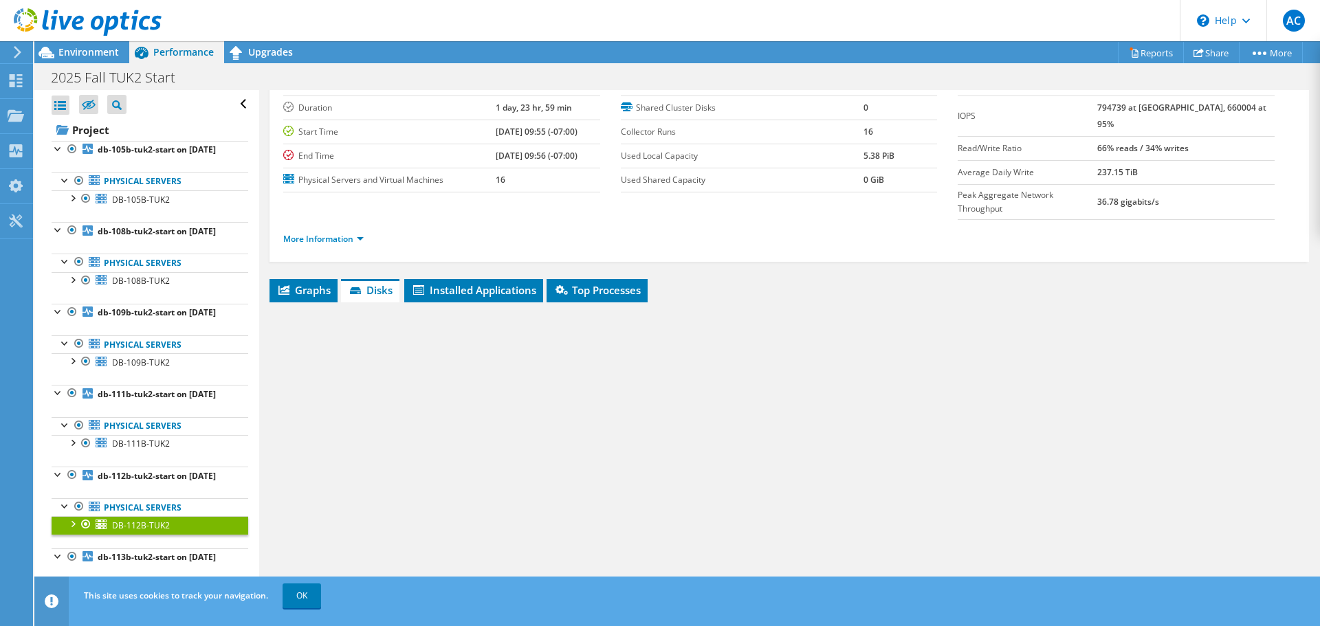
scroll to position [50, 0]
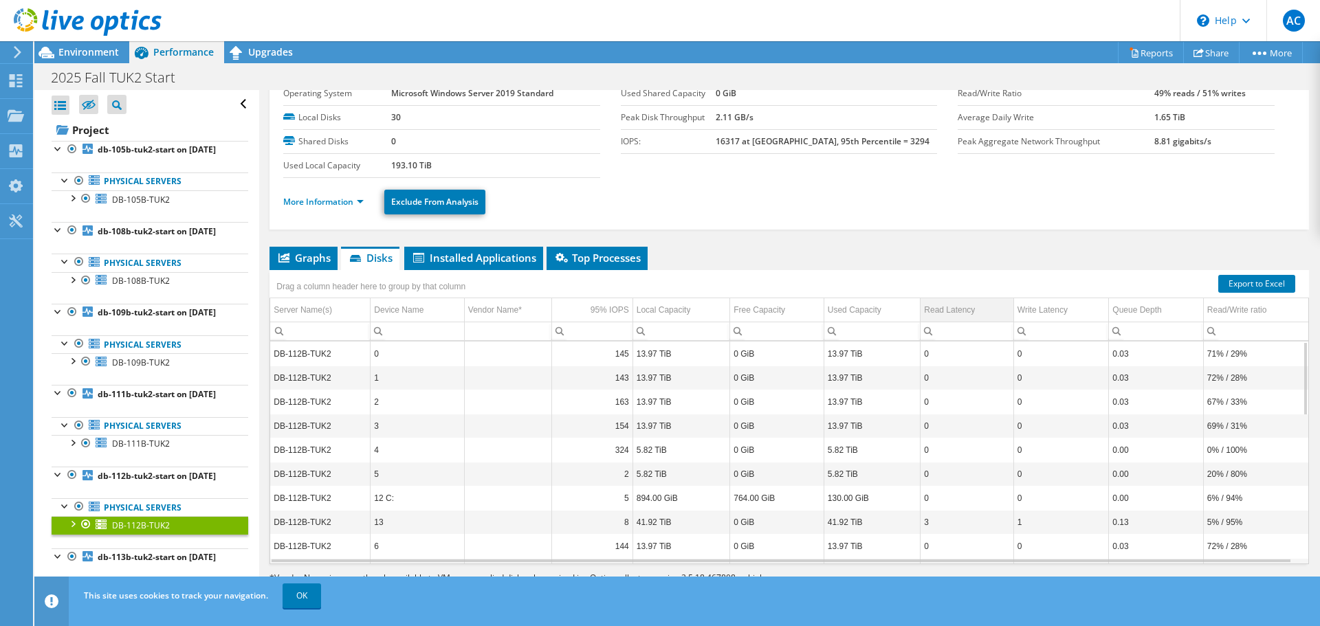
click at [965, 302] on div "Read Latency" at bounding box center [949, 310] width 51 height 17
click at [966, 302] on div "Read Latency" at bounding box center [949, 310] width 51 height 17
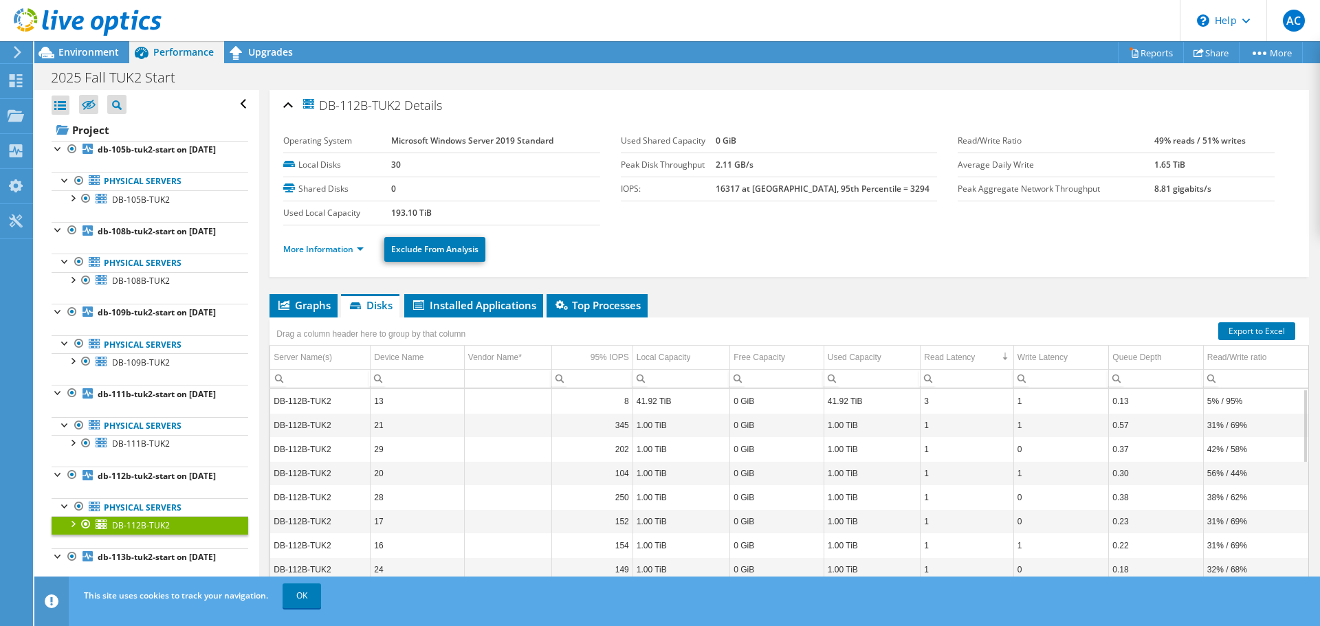
scroll to position [0, 0]
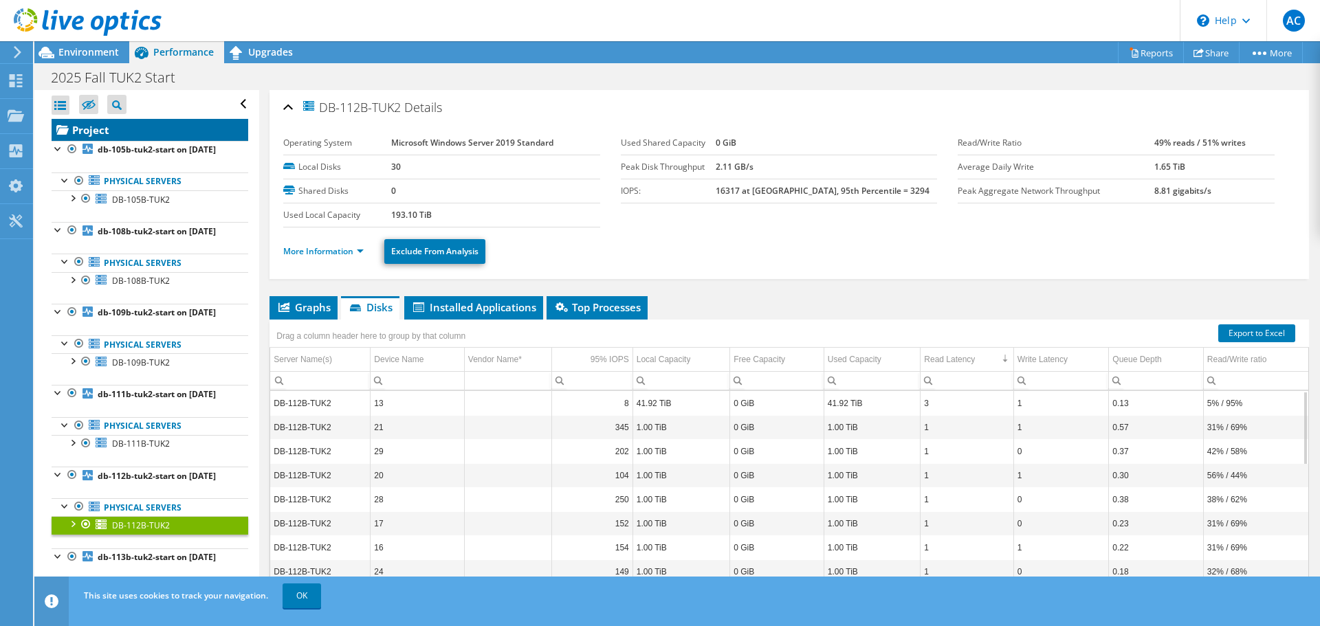
click at [82, 119] on link "Project" at bounding box center [150, 130] width 197 height 22
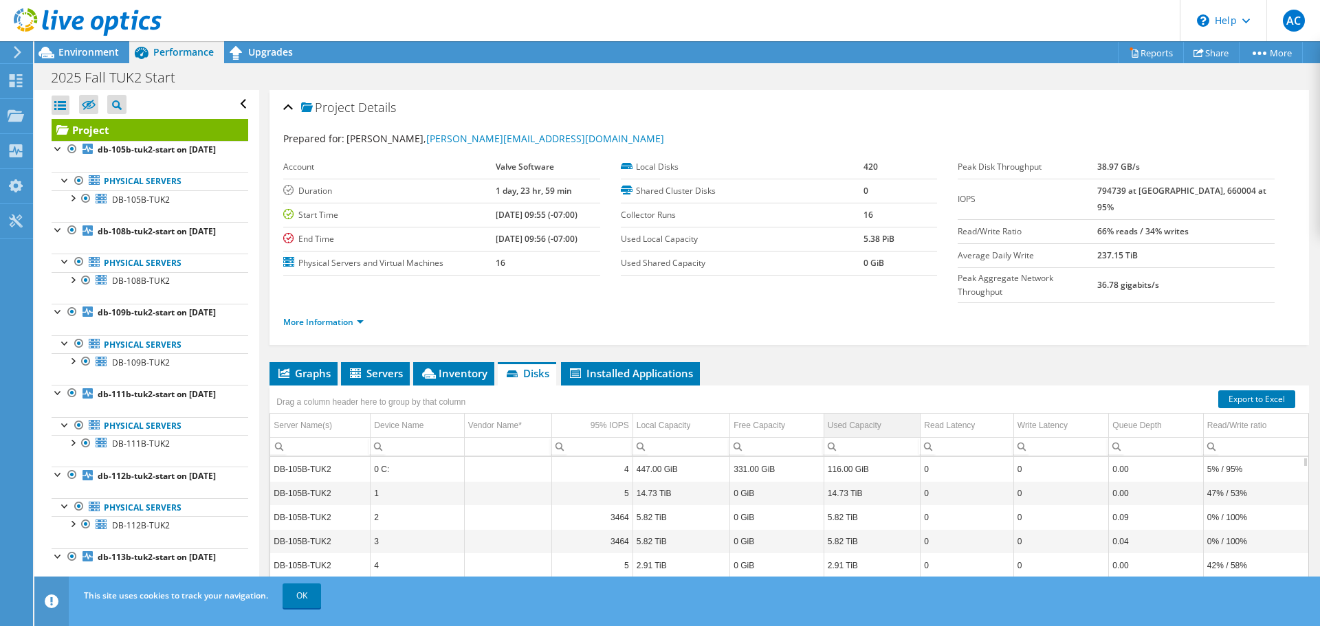
click at [856, 417] on div "Used Capacity" at bounding box center [855, 425] width 54 height 17
click at [861, 417] on div "Used Capacity" at bounding box center [855, 425] width 54 height 17
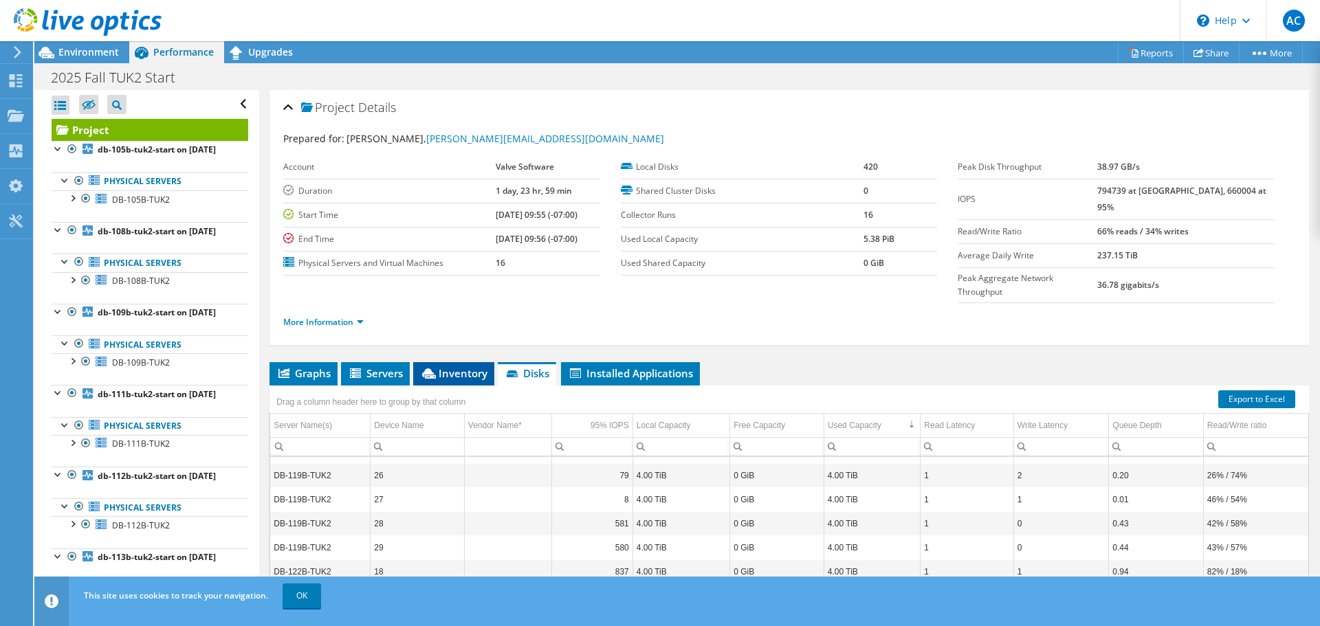
click at [460, 367] on span "Inventory" at bounding box center [453, 374] width 67 height 14
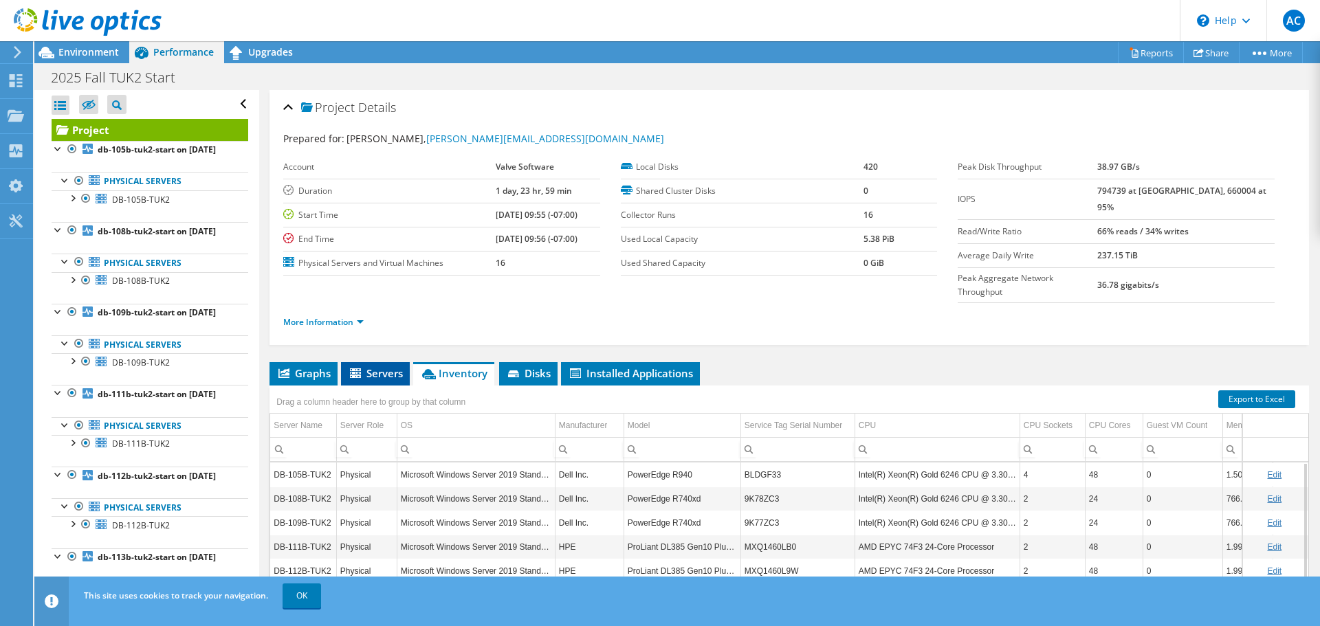
click at [377, 367] on span "Servers" at bounding box center [375, 374] width 55 height 14
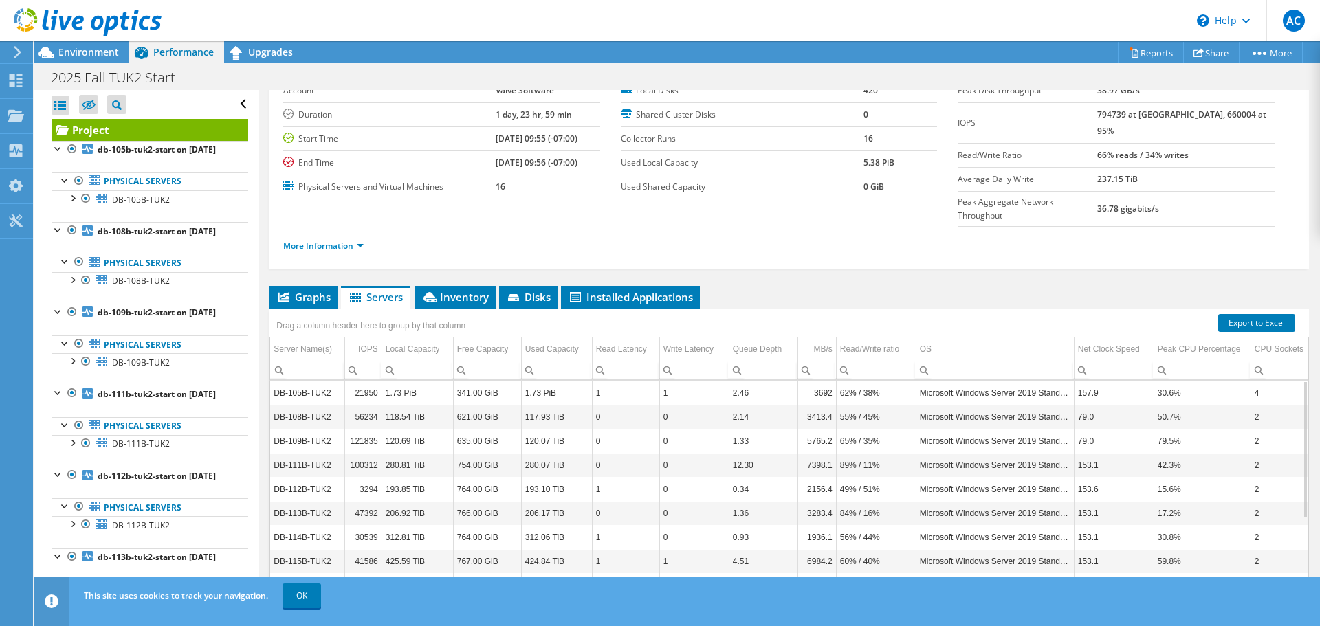
scroll to position [83, 0]
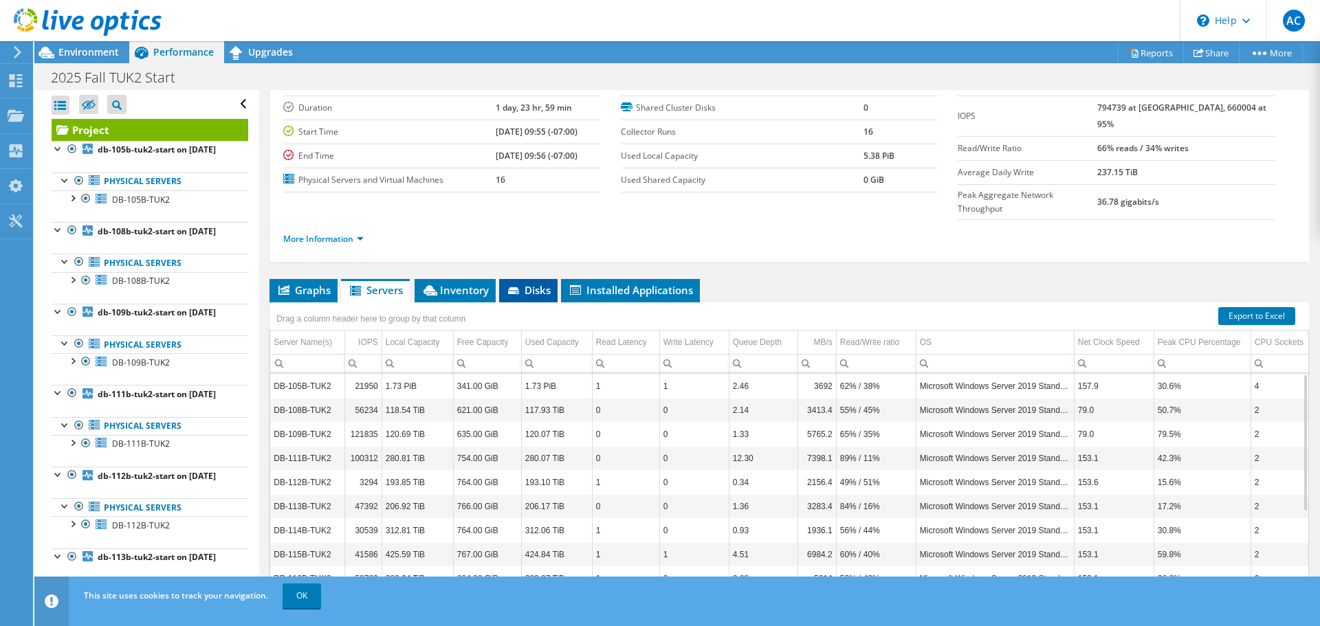
click at [526, 283] on span "Disks" at bounding box center [528, 290] width 45 height 14
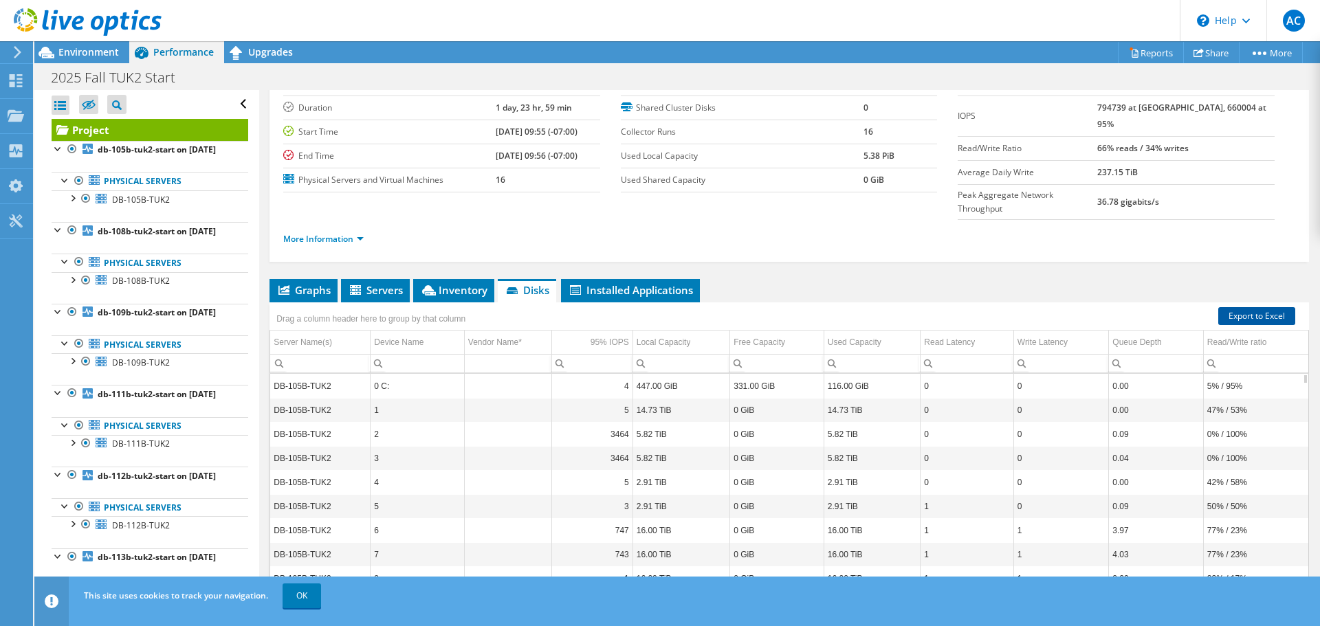
click at [1243, 307] on link "Export to Excel" at bounding box center [1257, 316] width 77 height 18
click at [93, 119] on link "Project" at bounding box center [150, 130] width 197 height 22
click at [305, 283] on span "Graphs" at bounding box center [303, 290] width 54 height 14
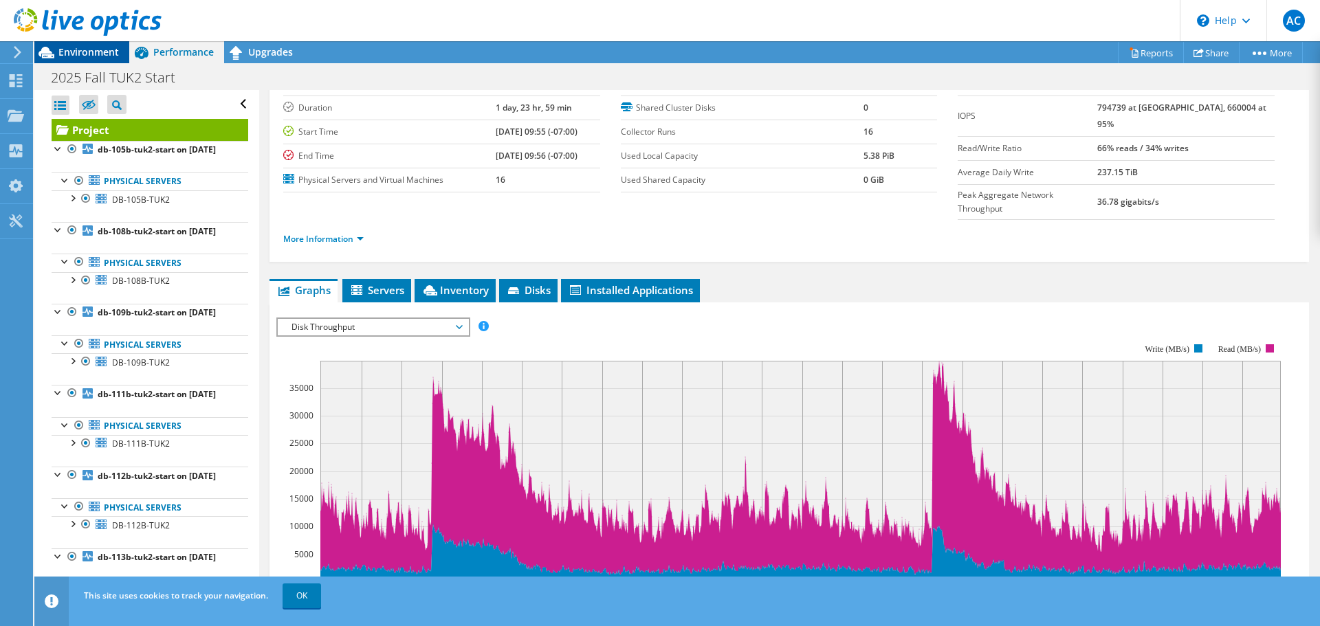
click at [98, 47] on span "Environment" at bounding box center [88, 51] width 61 height 13
